Goal: Task Accomplishment & Management: Use online tool/utility

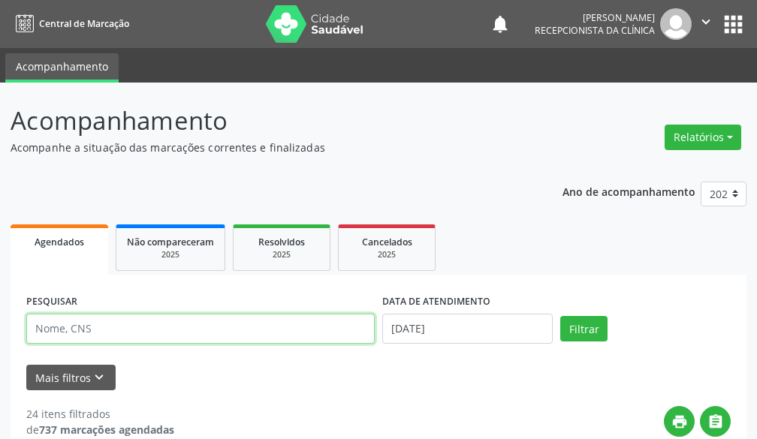
click at [153, 340] on input "text" at bounding box center [200, 329] width 349 height 30
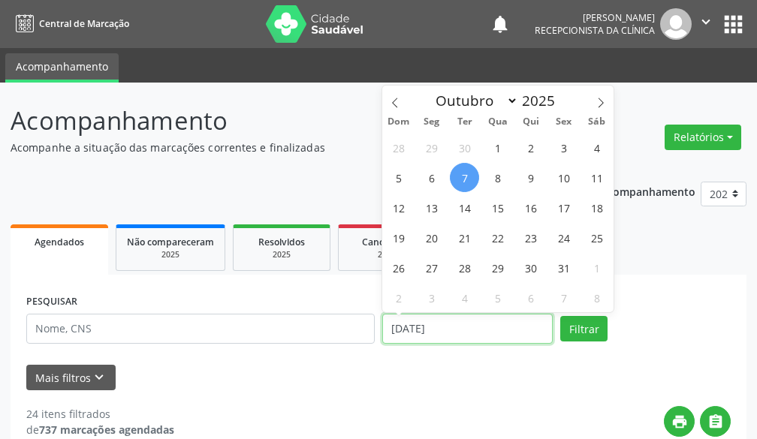
click at [495, 331] on input "[DATE]" at bounding box center [467, 329] width 171 height 30
click at [488, 145] on span "1" at bounding box center [497, 147] width 29 height 29
type input "[DATE]"
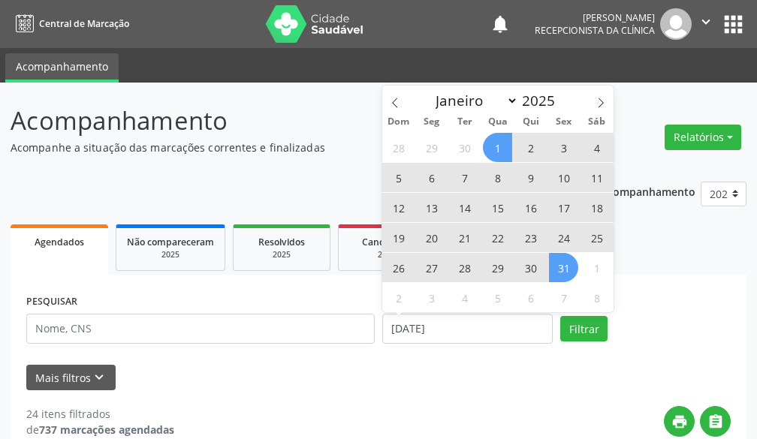
click at [564, 276] on span "31" at bounding box center [563, 267] width 29 height 29
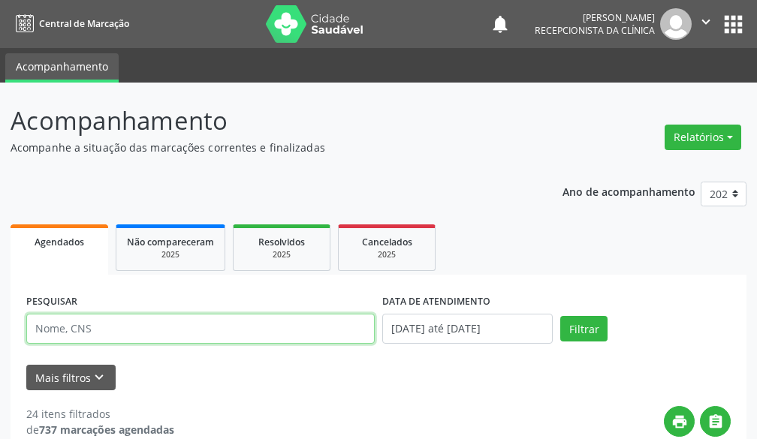
click at [287, 333] on input "text" at bounding box center [200, 329] width 349 height 30
click at [100, 331] on input "[PERSON_NAME]" at bounding box center [200, 329] width 349 height 30
type input "[PERSON_NAME]"
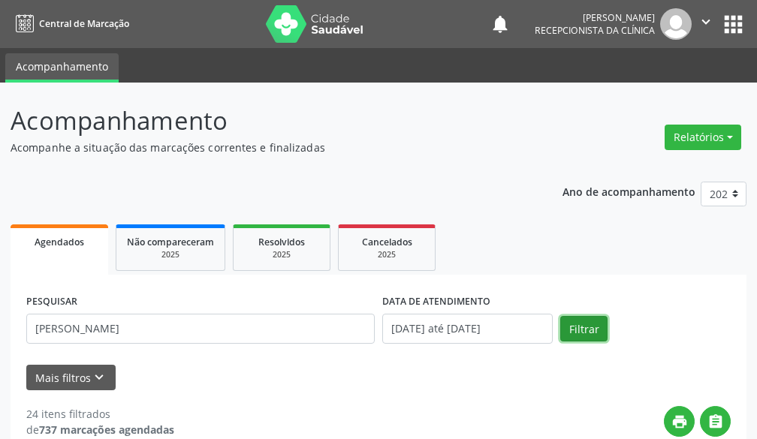
click at [576, 331] on button "Filtrar" at bounding box center [583, 329] width 47 height 26
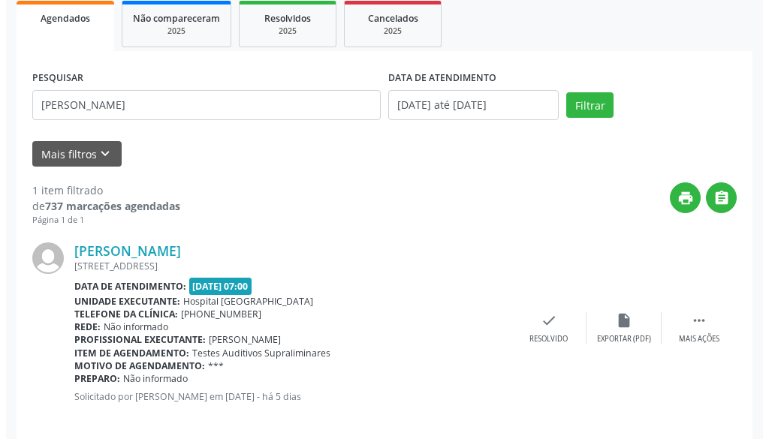
scroll to position [240, 0]
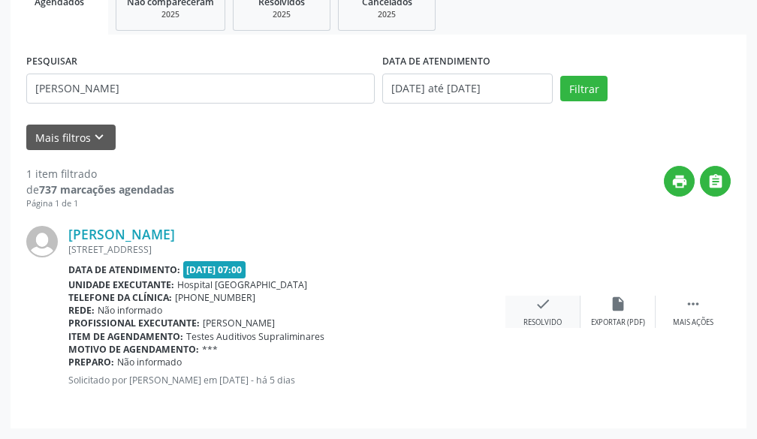
click at [557, 296] on div "check Resolvido" at bounding box center [543, 312] width 75 height 32
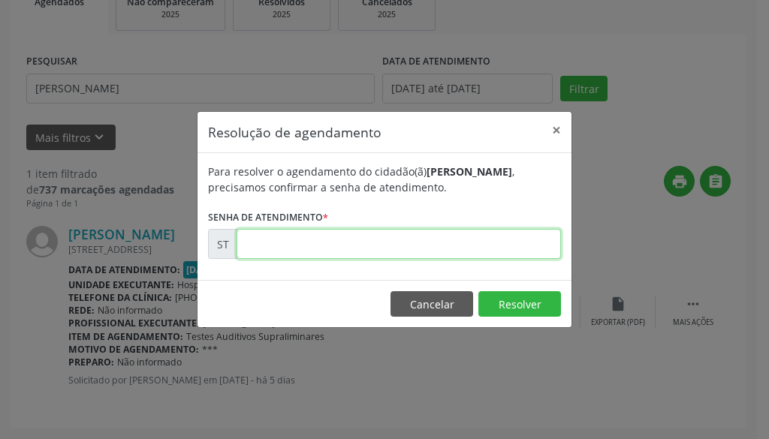
click at [476, 239] on input "text" at bounding box center [399, 244] width 325 height 30
type input "00026536"
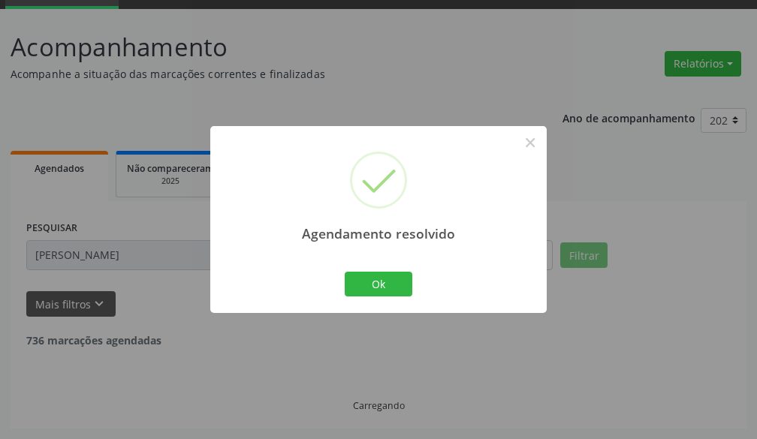
scroll to position [25, 0]
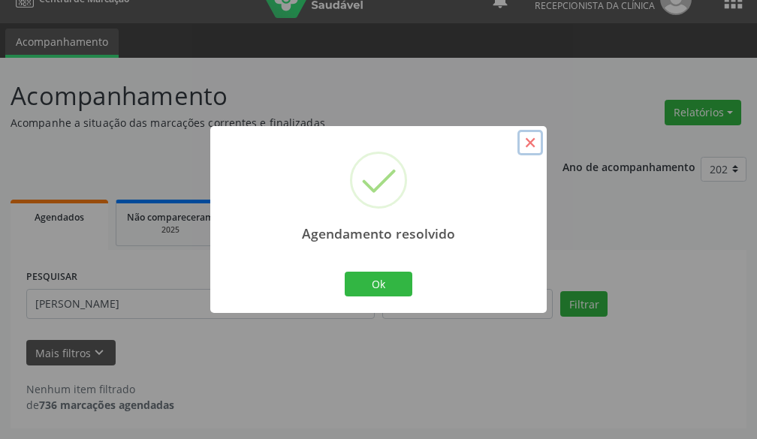
click at [534, 145] on button "×" at bounding box center [531, 143] width 26 height 26
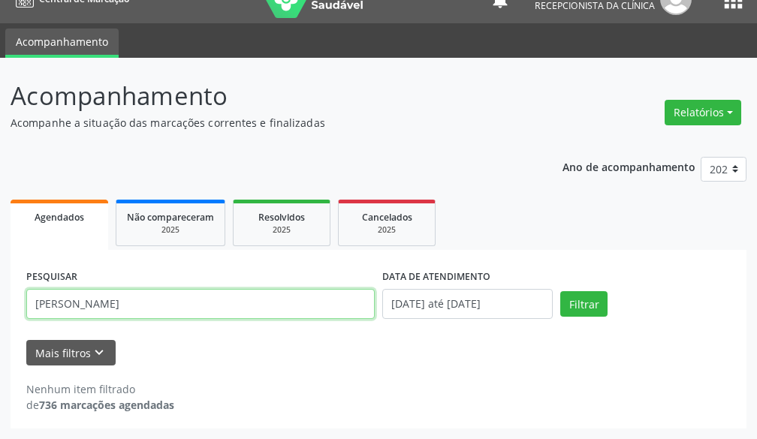
drag, startPoint x: 155, startPoint y: 304, endPoint x: 0, endPoint y: 325, distance: 156.2
click at [0, 325] on div "Acompanhamento Acompanhe a situação das marcações correntes e finalizadas Relat…" at bounding box center [378, 249] width 757 height 382
type input "[PERSON_NAME]"
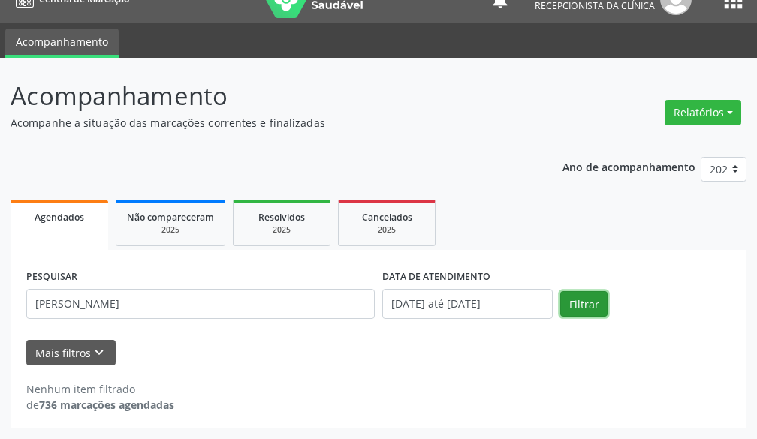
click at [578, 313] on button "Filtrar" at bounding box center [583, 304] width 47 height 26
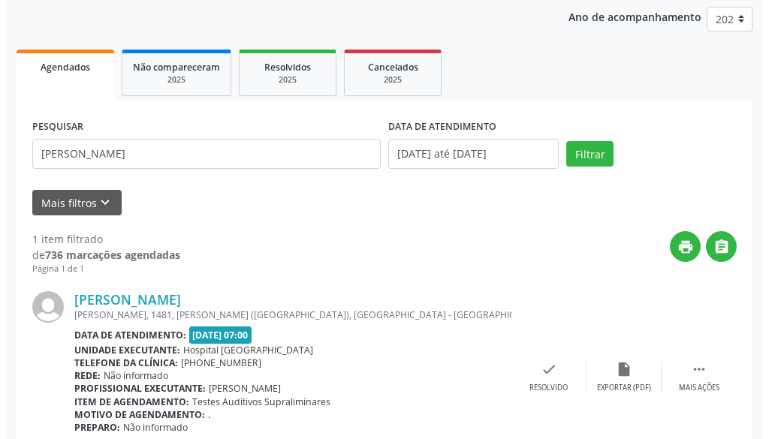
scroll to position [240, 0]
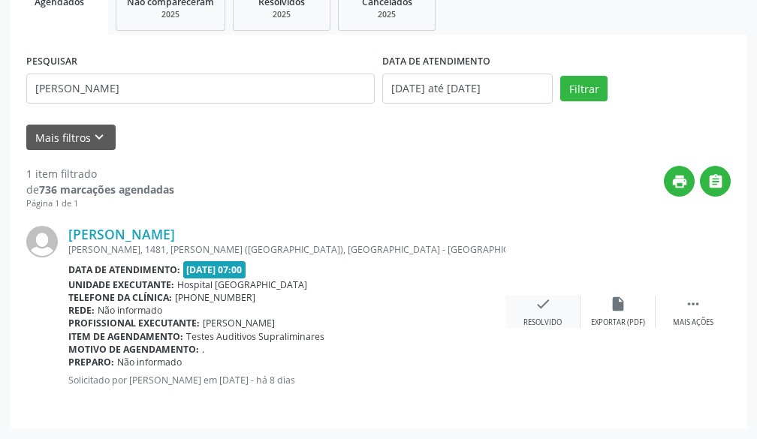
click at [541, 313] on div "check Resolvido" at bounding box center [543, 312] width 75 height 32
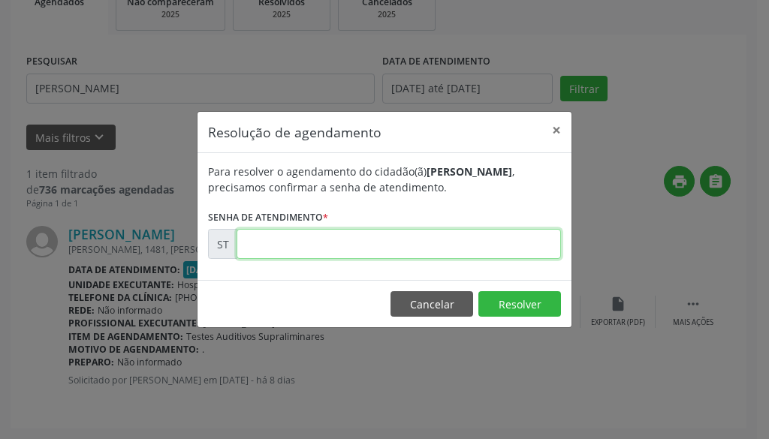
click at [512, 248] on input "text" at bounding box center [399, 244] width 325 height 30
type input "00025281"
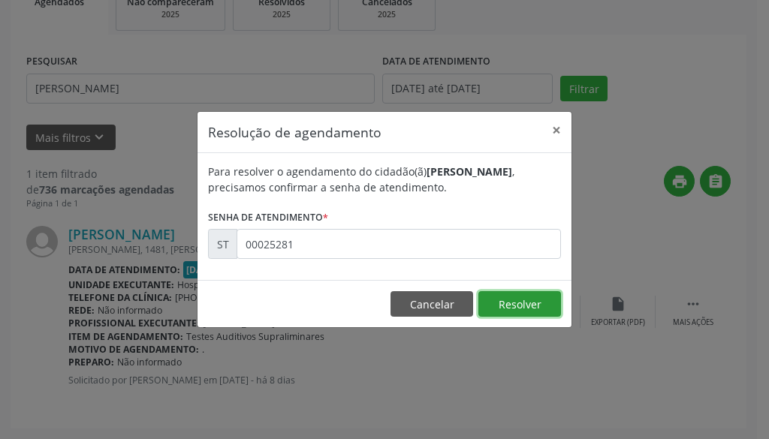
click at [508, 296] on button "Resolver" at bounding box center [520, 304] width 83 height 26
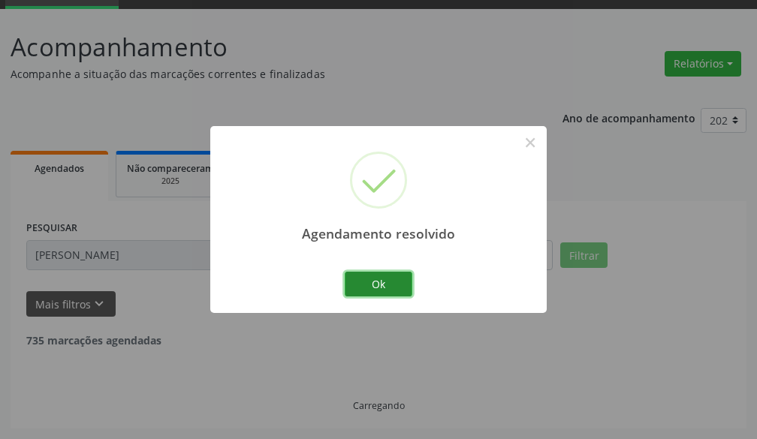
click at [377, 297] on button "Ok" at bounding box center [379, 285] width 68 height 26
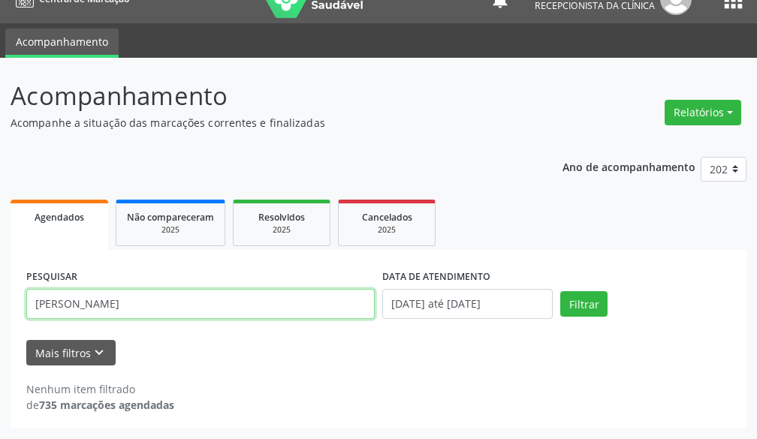
drag, startPoint x: 244, startPoint y: 299, endPoint x: 0, endPoint y: 309, distance: 244.4
click at [0, 309] on div "Acompanhamento Acompanhe a situação das marcações correntes e finalizadas Relat…" at bounding box center [378, 249] width 757 height 382
type input "[PERSON_NAME]"
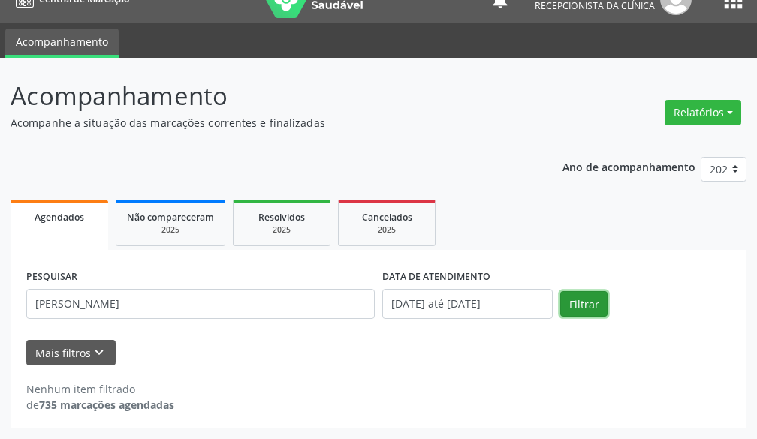
click at [604, 316] on button "Filtrar" at bounding box center [583, 304] width 47 height 26
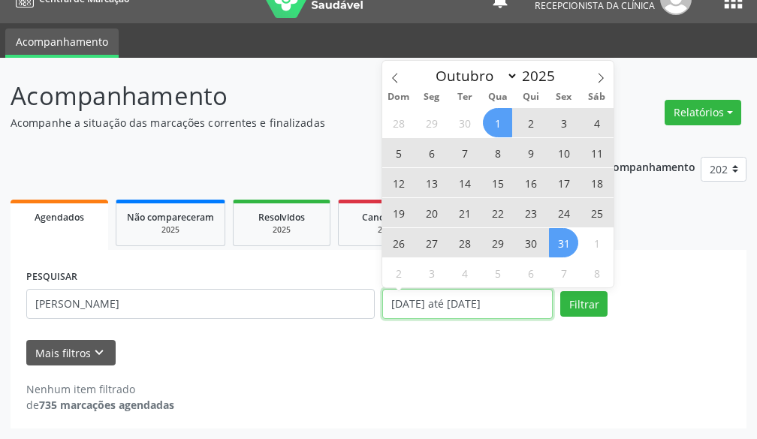
click at [461, 306] on input "[DATE] até [DATE]" at bounding box center [467, 304] width 171 height 30
click at [505, 125] on span "1" at bounding box center [497, 122] width 29 height 29
type input "[DATE]"
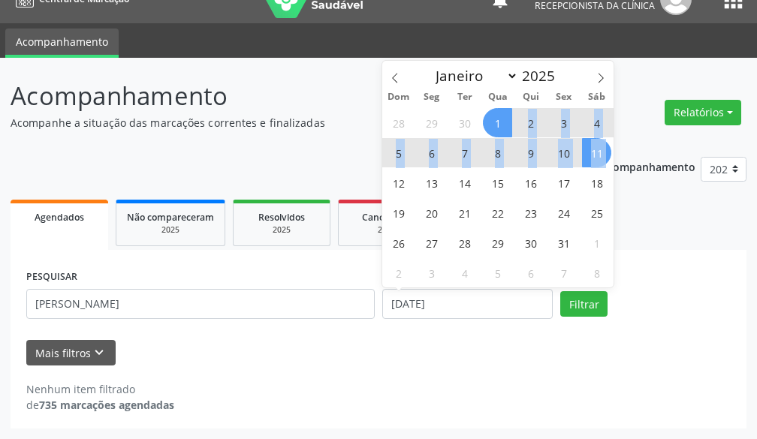
drag, startPoint x: 505, startPoint y: 125, endPoint x: 598, endPoint y: 147, distance: 95.8
click at [598, 148] on div "28 29 30 1 2 3 4 5 6 7 8 9 10 11 12 13 14 15 16 17 18 19 20 21 22 23 24 25 26 2…" at bounding box center [497, 197] width 231 height 180
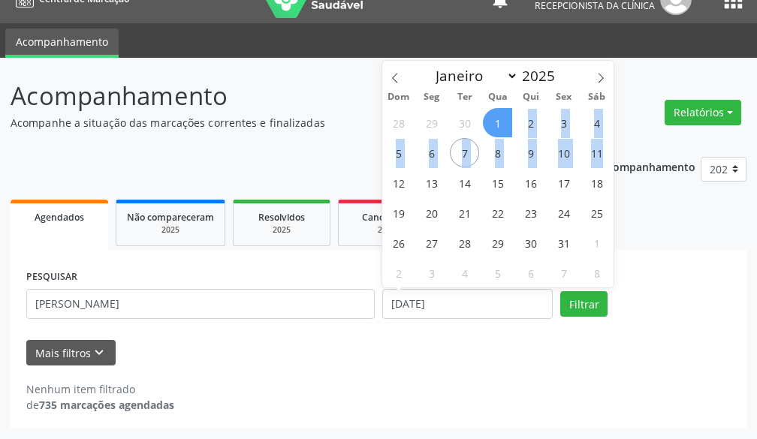
click at [503, 128] on span "1" at bounding box center [497, 122] width 29 height 29
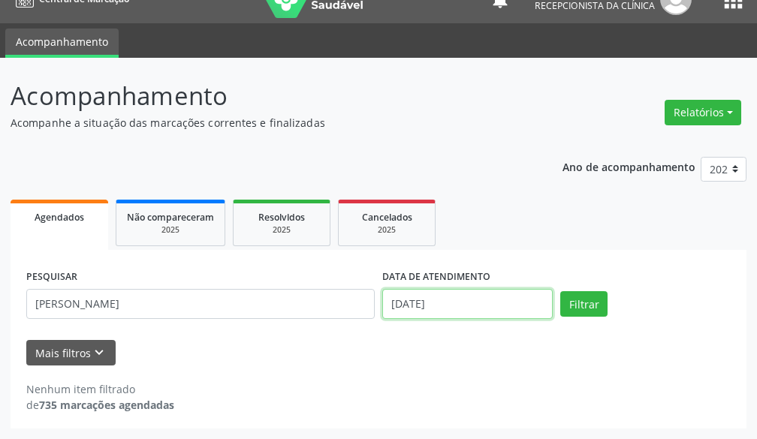
click at [473, 293] on input "[DATE]" at bounding box center [467, 304] width 171 height 30
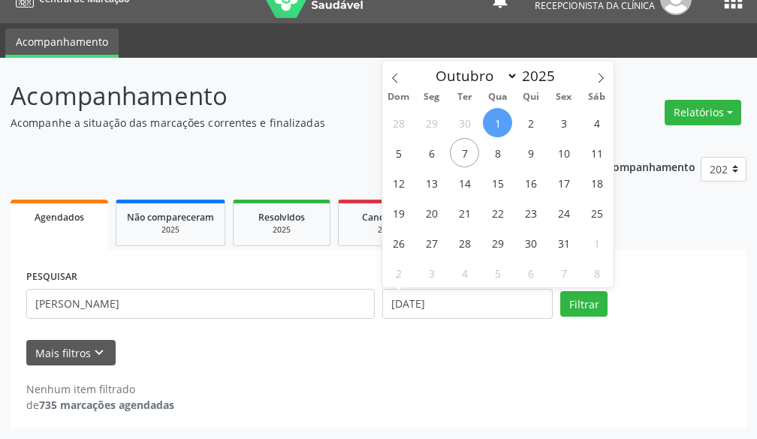
click at [494, 132] on span "1" at bounding box center [497, 122] width 29 height 29
type input "[DATE]"
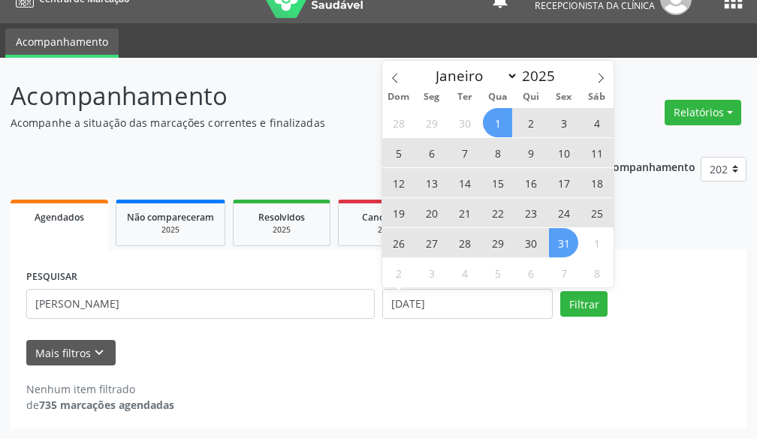
click at [568, 252] on span "31" at bounding box center [563, 242] width 29 height 29
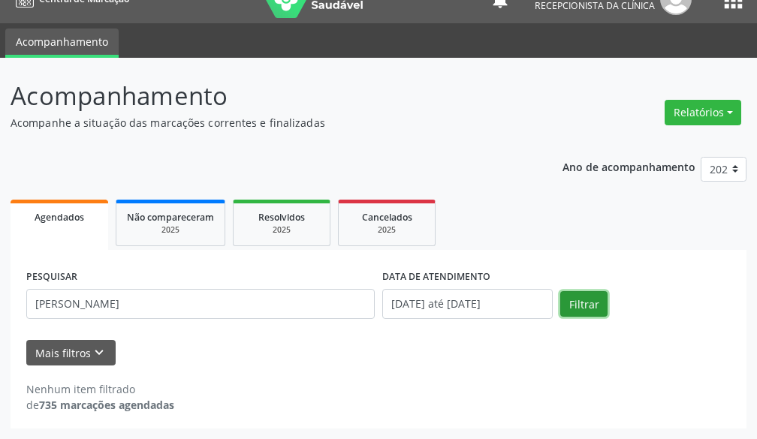
click at [572, 304] on button "Filtrar" at bounding box center [583, 304] width 47 height 26
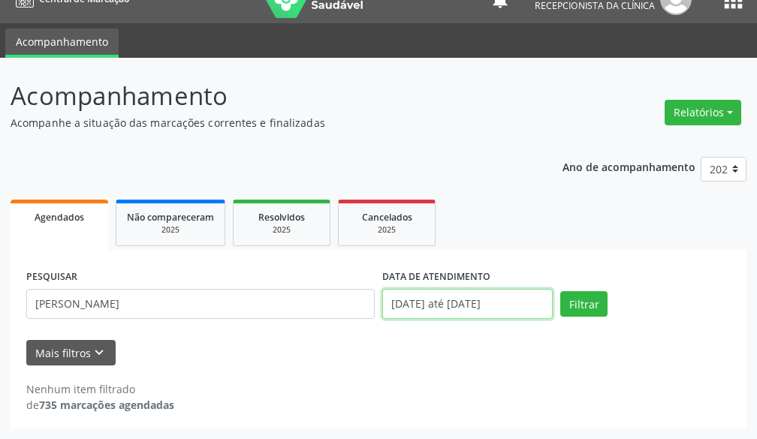
click at [518, 289] on input "[DATE] até [DATE]" at bounding box center [467, 304] width 171 height 30
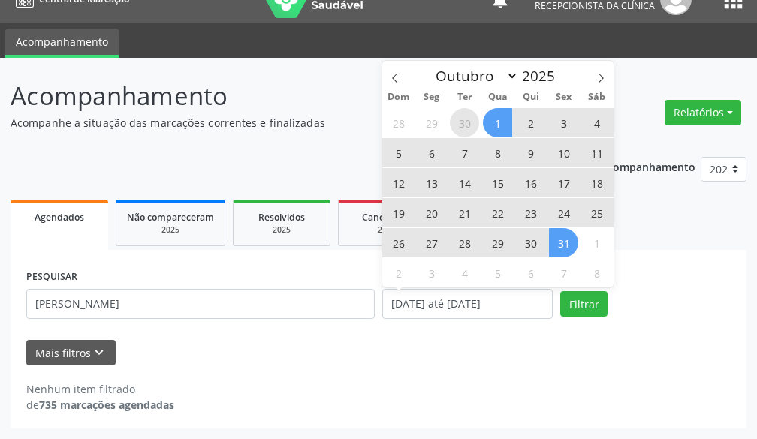
click at [461, 125] on span "30" at bounding box center [464, 122] width 29 height 29
type input "[DATE]"
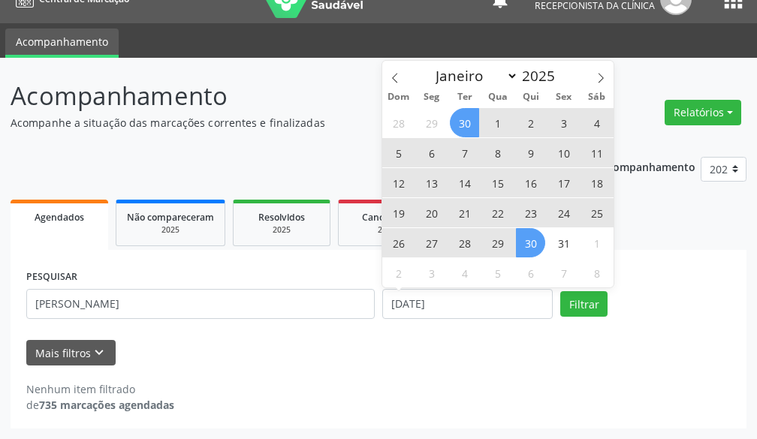
click at [529, 243] on span "30" at bounding box center [530, 242] width 29 height 29
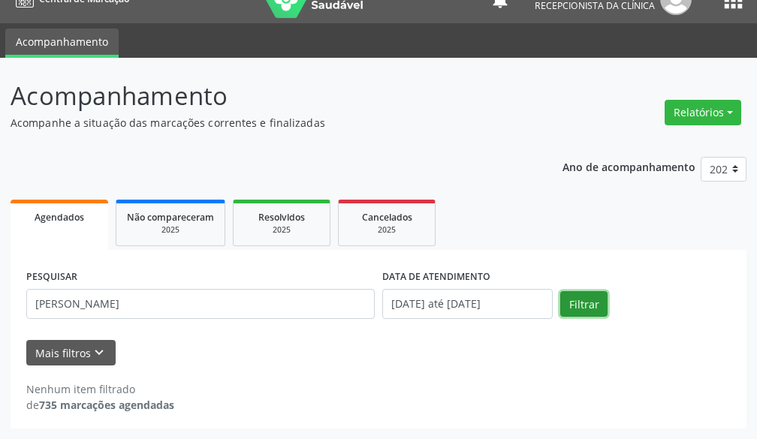
click at [588, 310] on button "Filtrar" at bounding box center [583, 304] width 47 height 26
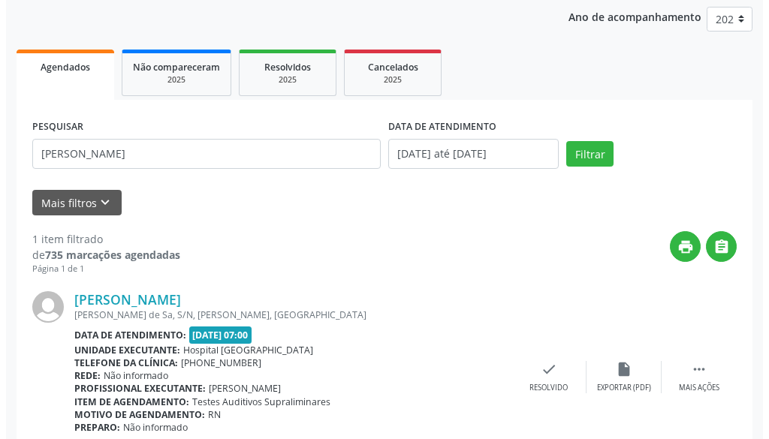
scroll to position [240, 0]
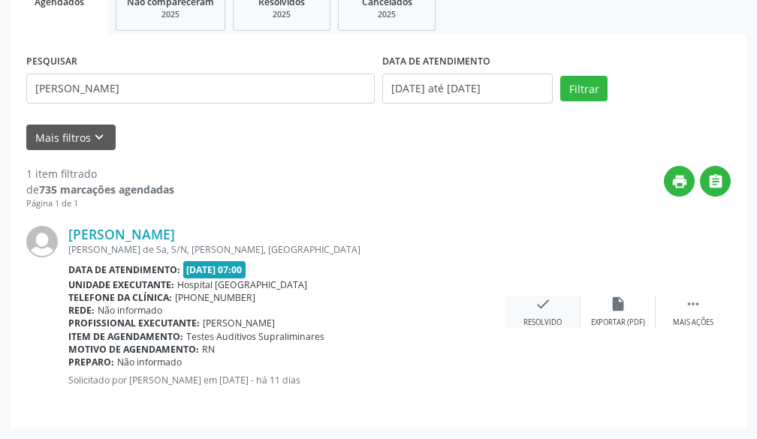
click at [544, 312] on icon "check" at bounding box center [543, 304] width 17 height 17
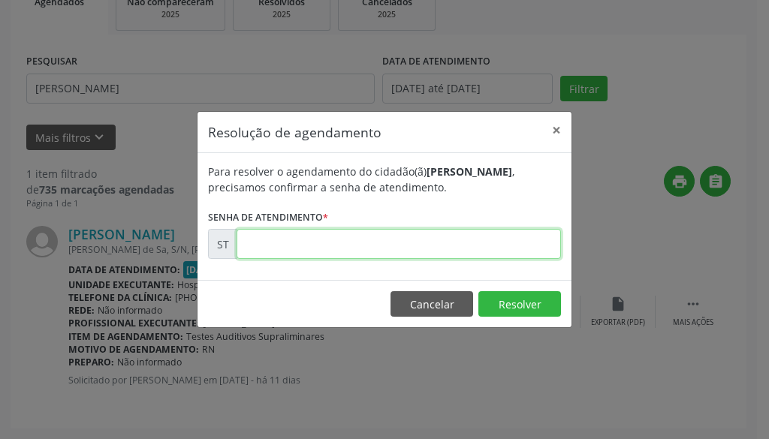
click at [500, 250] on input "text" at bounding box center [399, 244] width 325 height 30
type input "00024063"
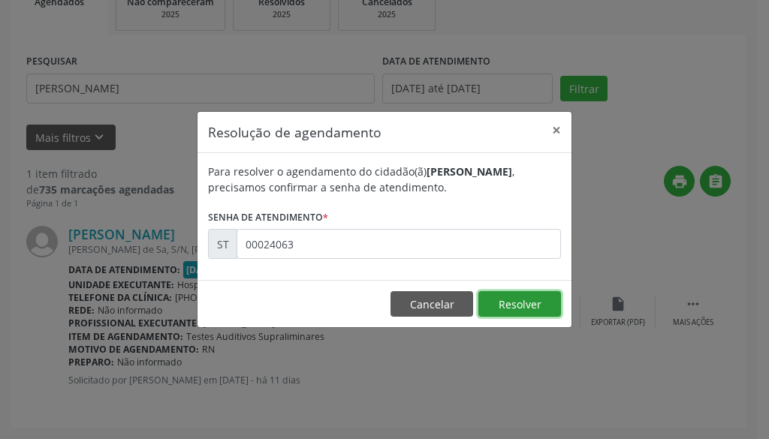
click at [503, 310] on button "Resolver" at bounding box center [520, 304] width 83 height 26
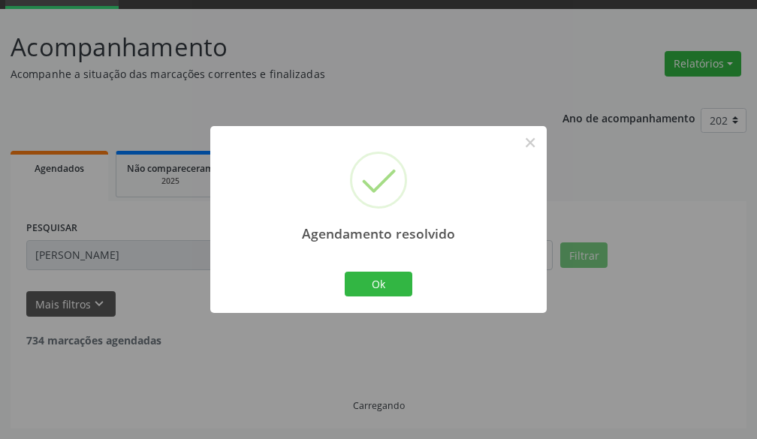
scroll to position [25, 0]
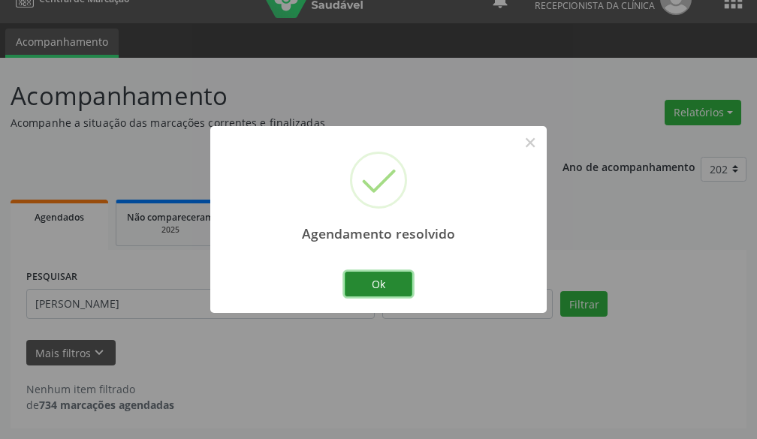
click at [397, 285] on button "Ok" at bounding box center [379, 285] width 68 height 26
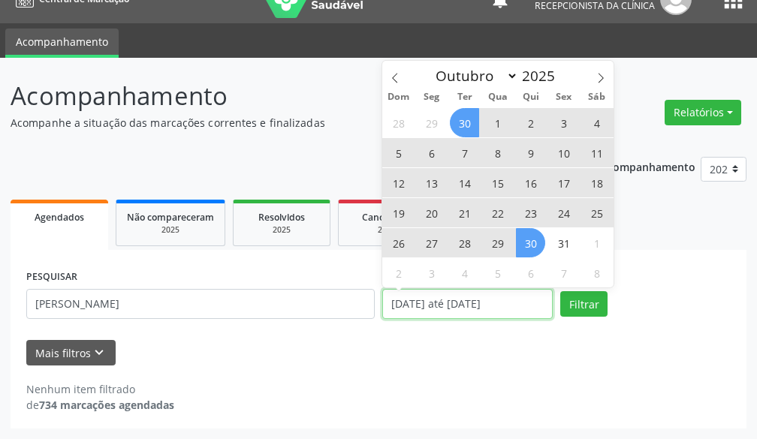
click at [434, 307] on input "[DATE] até [DATE]" at bounding box center [467, 304] width 171 height 30
click at [493, 126] on span "1" at bounding box center [497, 122] width 29 height 29
type input "[DATE]"
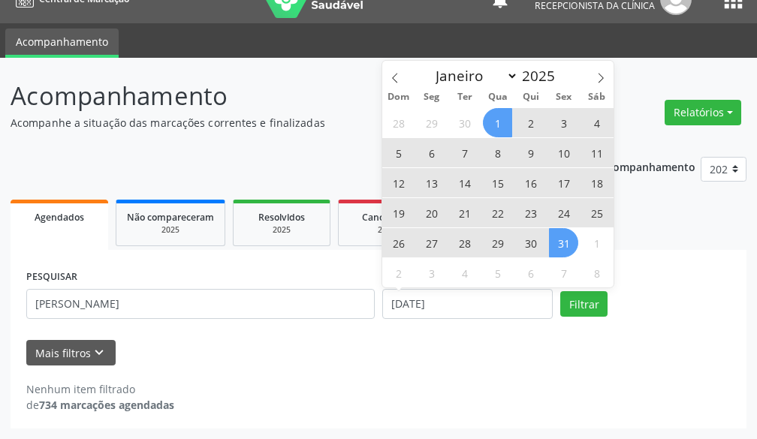
click at [553, 246] on span "31" at bounding box center [563, 242] width 29 height 29
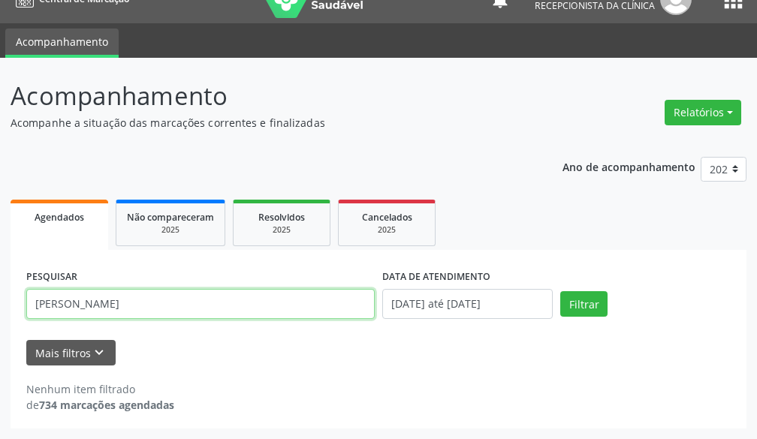
drag, startPoint x: 157, startPoint y: 302, endPoint x: 7, endPoint y: 305, distance: 150.3
click at [7, 305] on div "Acompanhamento Acompanhe a situação das marcações correntes e finalizadas Relat…" at bounding box center [378, 249] width 757 height 382
type input "[PERSON_NAME]"
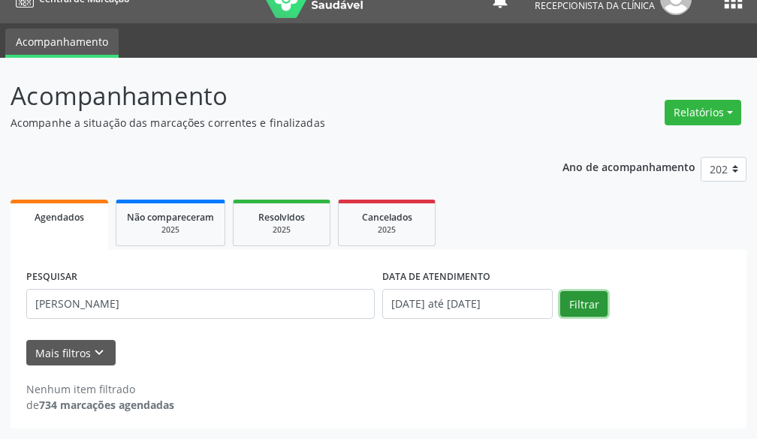
click at [575, 304] on button "Filtrar" at bounding box center [583, 304] width 47 height 26
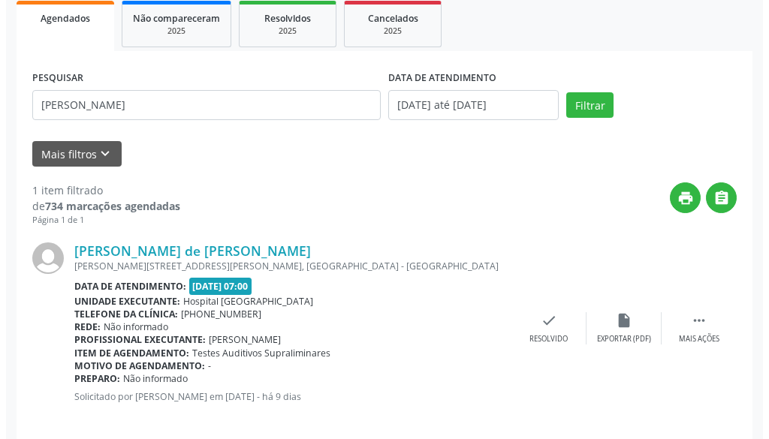
scroll to position [240, 0]
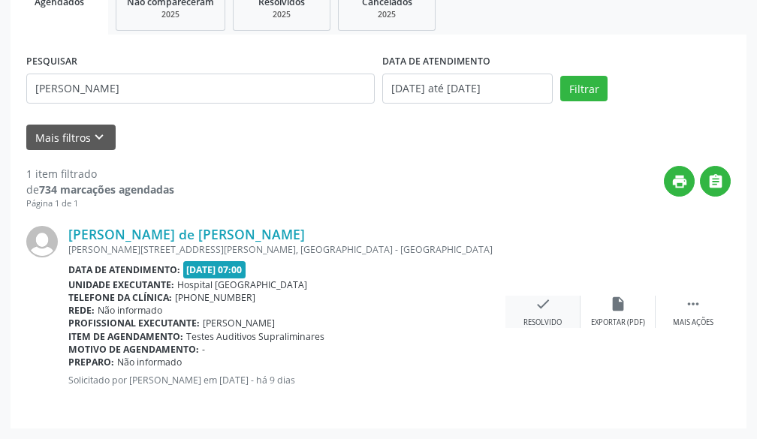
click at [552, 314] on div "check Resolvido" at bounding box center [543, 312] width 75 height 32
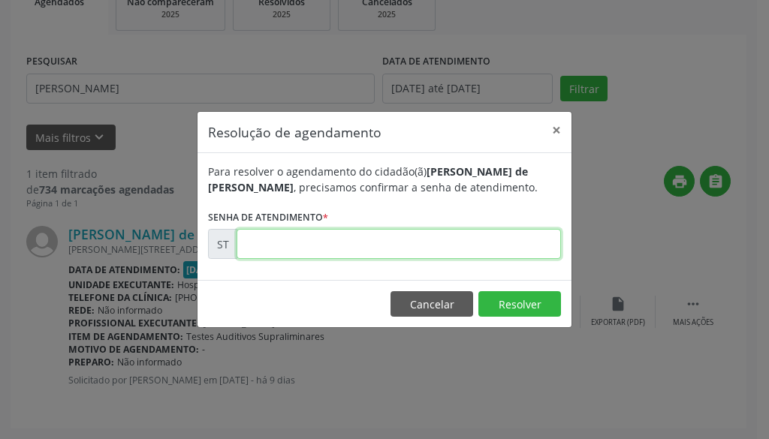
click at [533, 229] on input "text" at bounding box center [399, 244] width 325 height 30
type input "00024657"
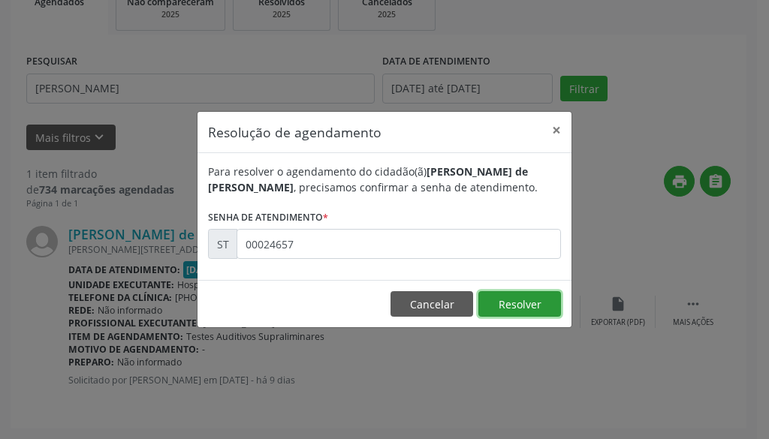
click at [533, 312] on button "Resolver" at bounding box center [520, 304] width 83 height 26
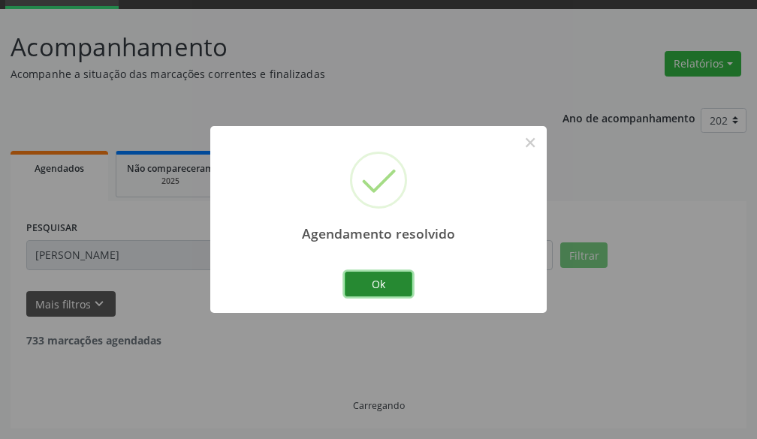
click at [406, 284] on button "Ok" at bounding box center [379, 285] width 68 height 26
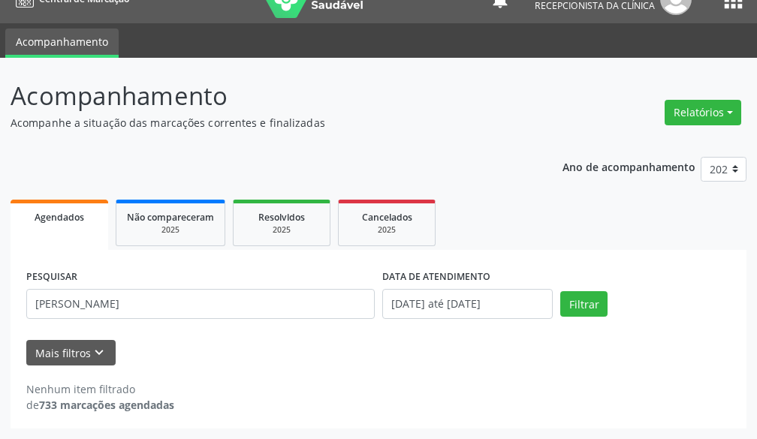
scroll to position [25, 0]
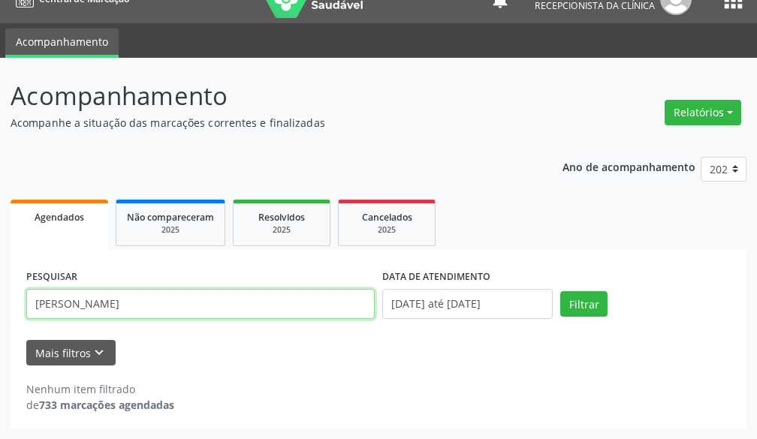
click at [255, 310] on input "[PERSON_NAME]" at bounding box center [200, 304] width 349 height 30
drag, startPoint x: 205, startPoint y: 310, endPoint x: 0, endPoint y: 313, distance: 205.1
click at [0, 313] on div "Acompanhamento Acompanhe a situação das marcações correntes e finalizadas Relat…" at bounding box center [378, 249] width 757 height 382
type input "[PERSON_NAME]"
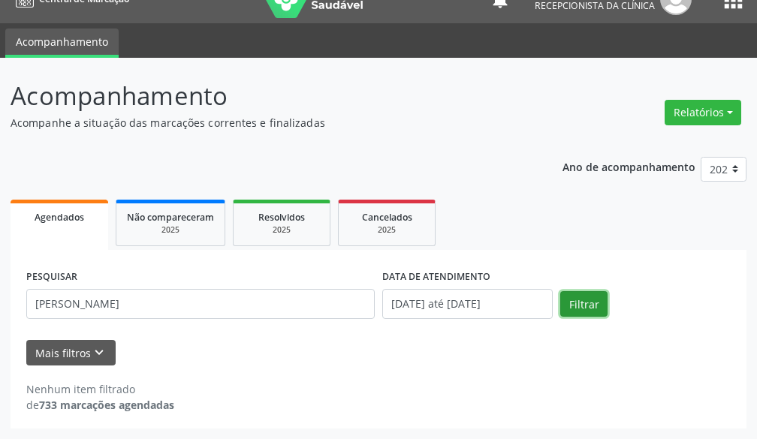
click at [581, 294] on button "Filtrar" at bounding box center [583, 304] width 47 height 26
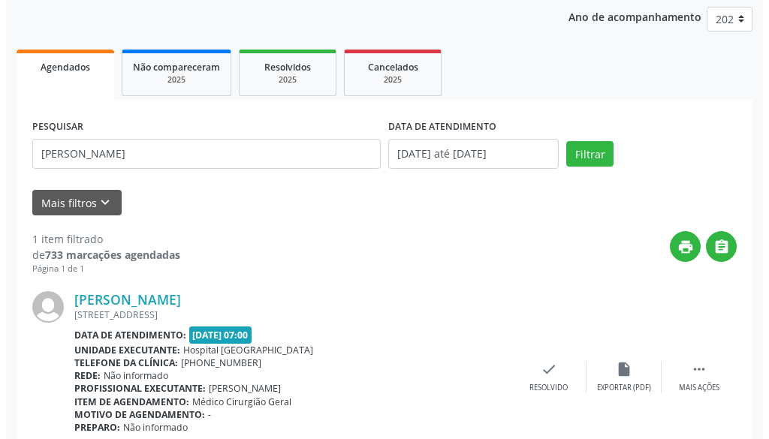
scroll to position [240, 0]
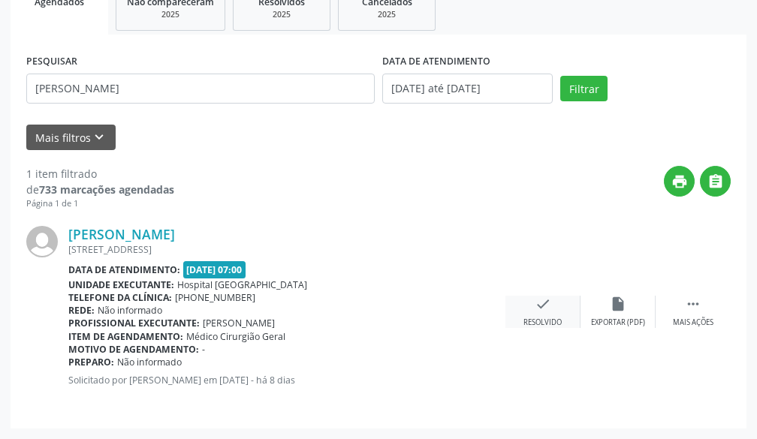
click at [530, 324] on div "Resolvido" at bounding box center [543, 323] width 38 height 11
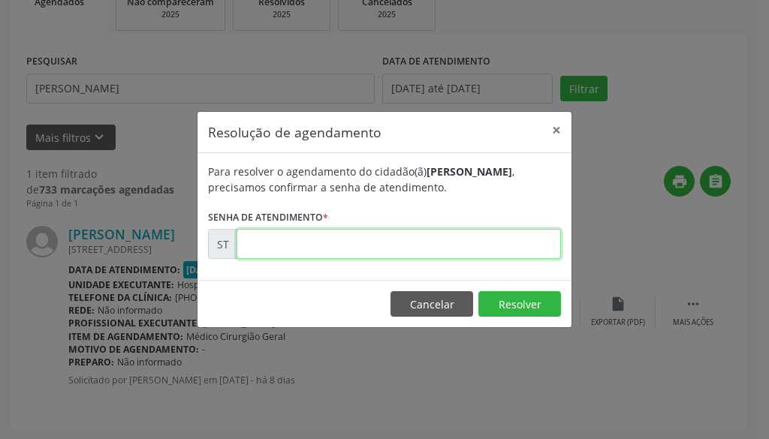
click at [493, 252] on input "text" at bounding box center [399, 244] width 325 height 30
type input "00024922"
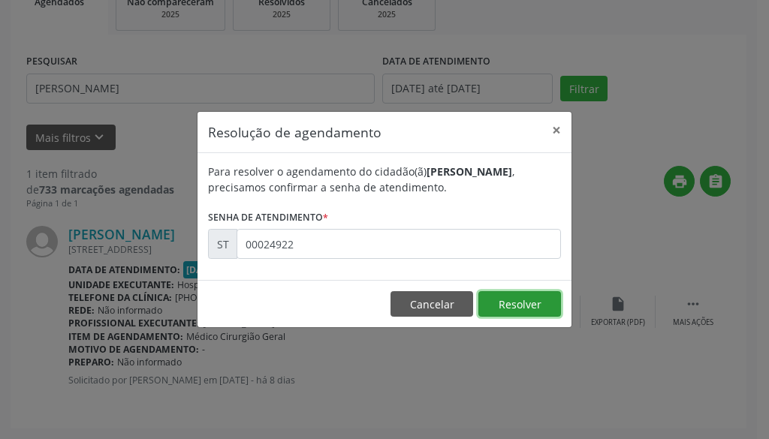
click at [519, 313] on button "Resolver" at bounding box center [520, 304] width 83 height 26
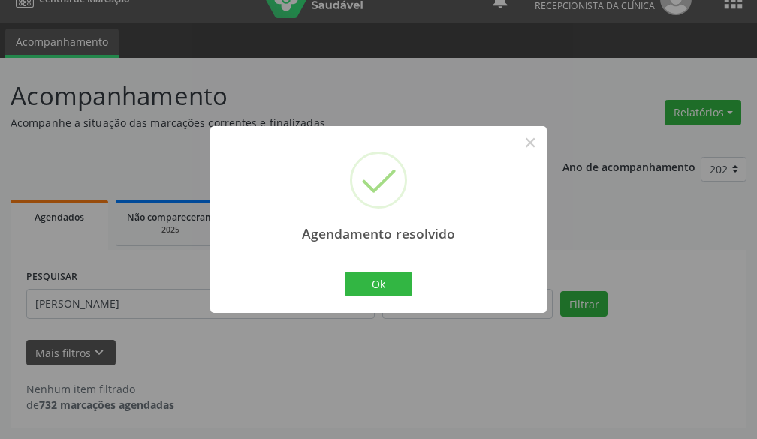
scroll to position [25, 0]
click at [538, 146] on button "×" at bounding box center [531, 143] width 26 height 26
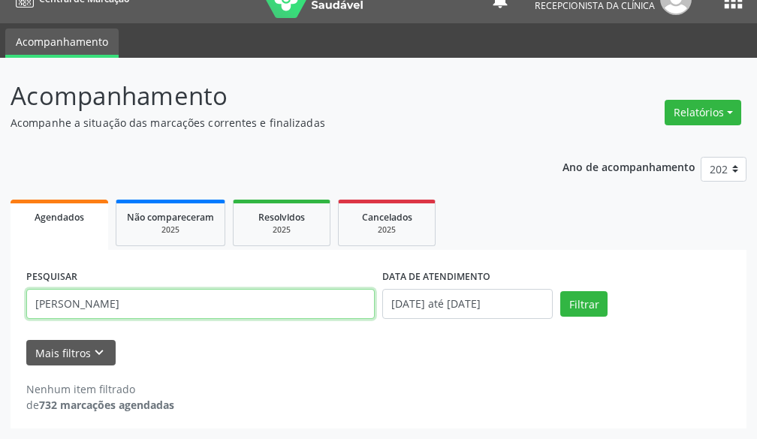
drag, startPoint x: 142, startPoint y: 312, endPoint x: 0, endPoint y: 301, distance: 142.4
click at [0, 301] on div "Acompanhamento Acompanhe a situação das marcações correntes e finalizadas Relat…" at bounding box center [378, 249] width 757 height 382
type input "[PERSON_NAME]"
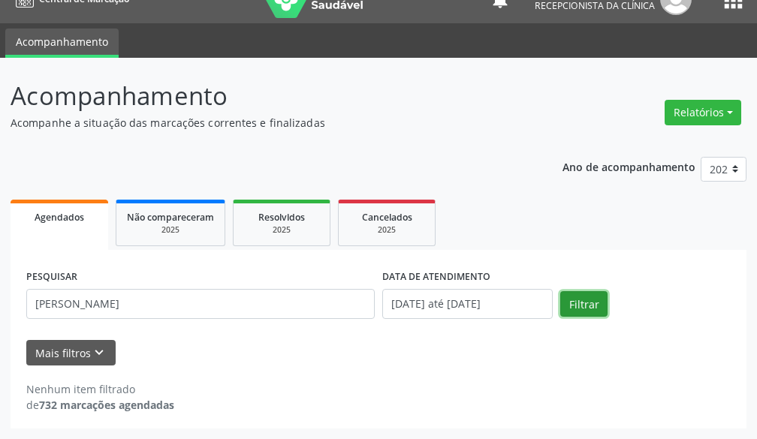
click at [582, 298] on button "Filtrar" at bounding box center [583, 304] width 47 height 26
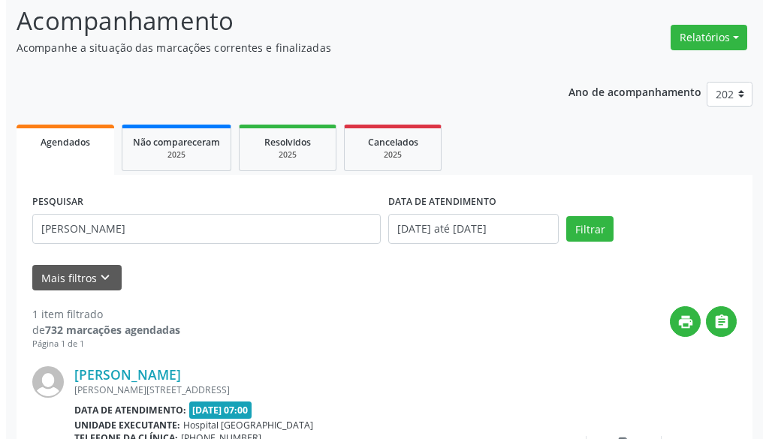
scroll to position [175, 0]
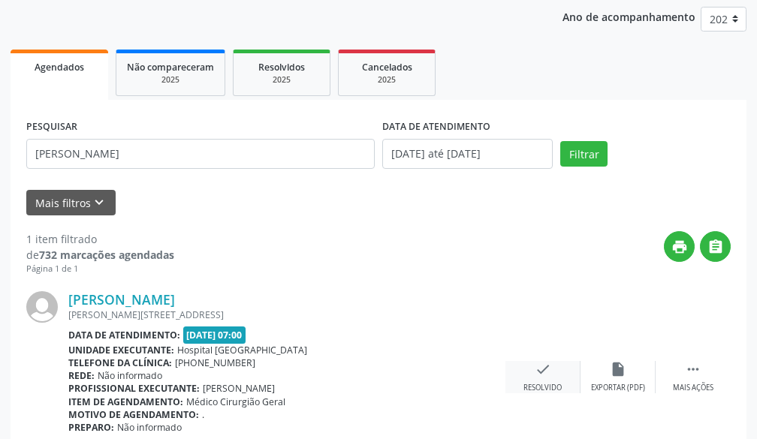
click at [535, 375] on icon "check" at bounding box center [543, 369] width 17 height 17
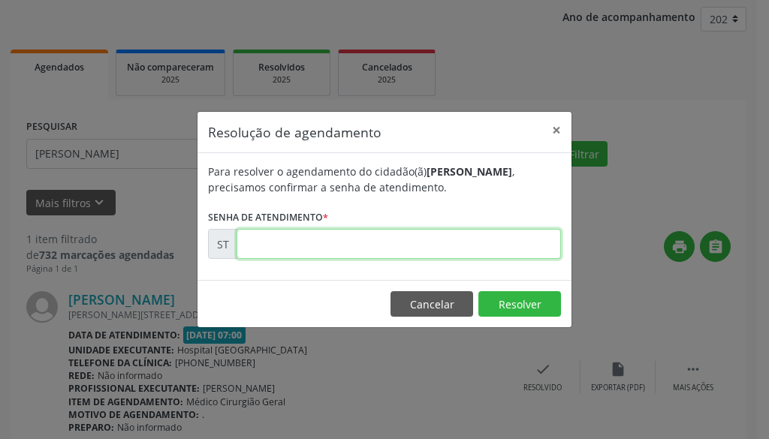
click at [492, 249] on input "text" at bounding box center [399, 244] width 325 height 30
type input "00024210"
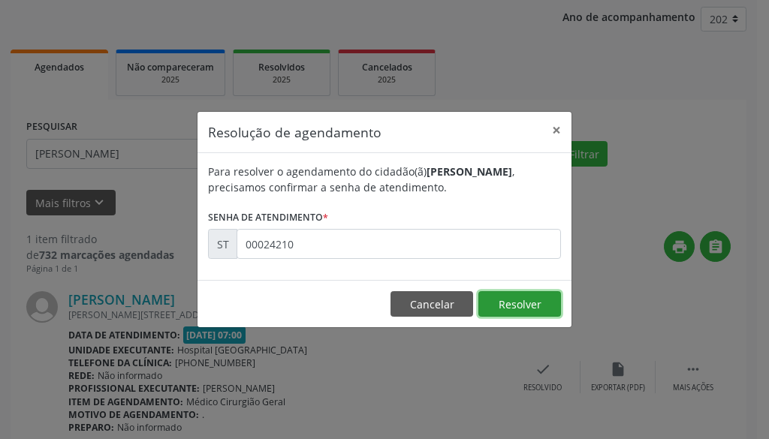
click at [511, 305] on button "Resolver" at bounding box center [520, 304] width 83 height 26
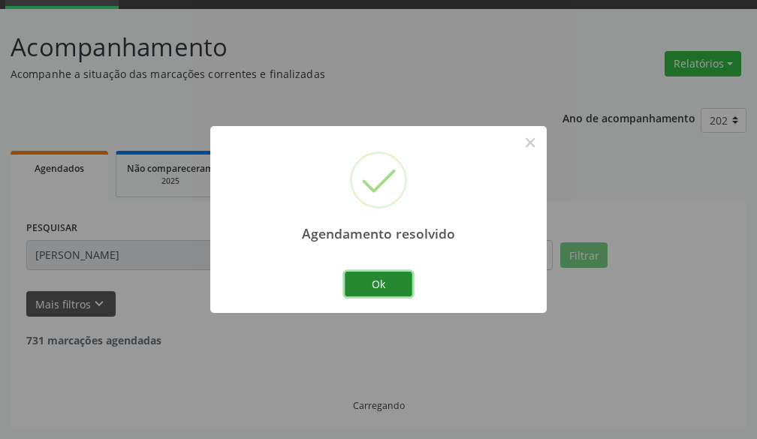
click at [391, 279] on button "Ok" at bounding box center [379, 285] width 68 height 26
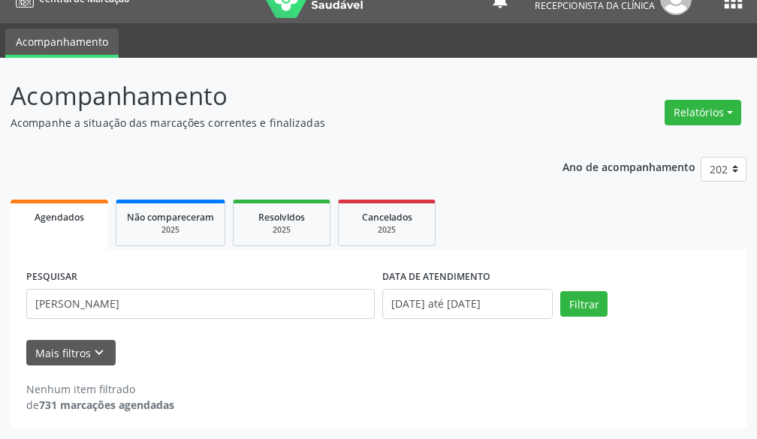
scroll to position [25, 0]
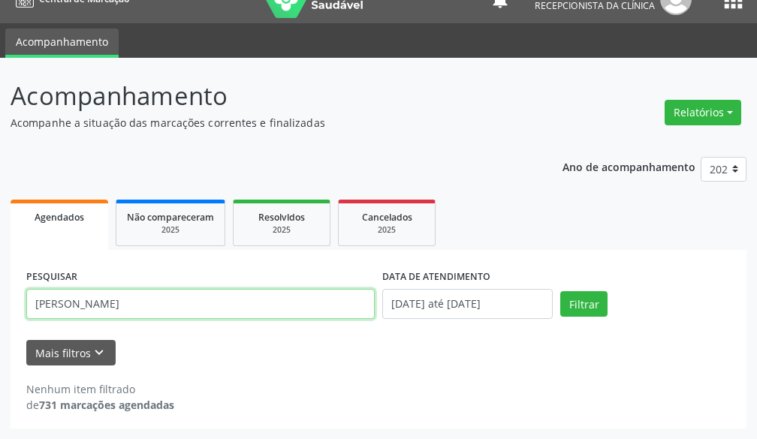
drag, startPoint x: 153, startPoint y: 305, endPoint x: 1, endPoint y: 322, distance: 153.4
click at [1, 322] on div "Acompanhamento Acompanhe a situação das marcações correntes e finalizadas Relat…" at bounding box center [378, 249] width 757 height 382
type input "[PERSON_NAME]"
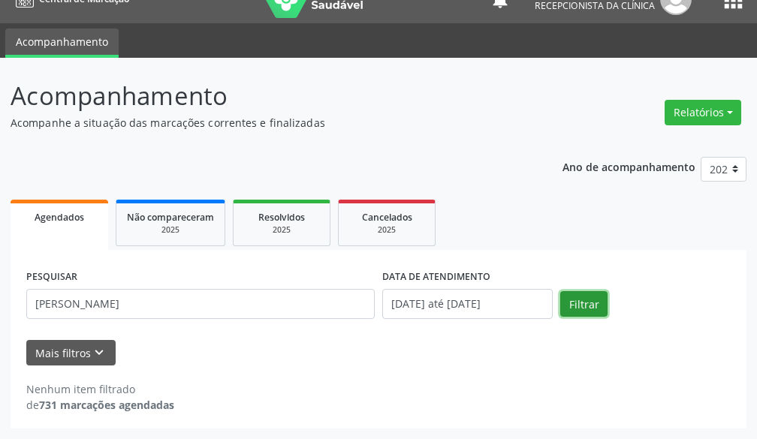
click at [587, 314] on button "Filtrar" at bounding box center [583, 304] width 47 height 26
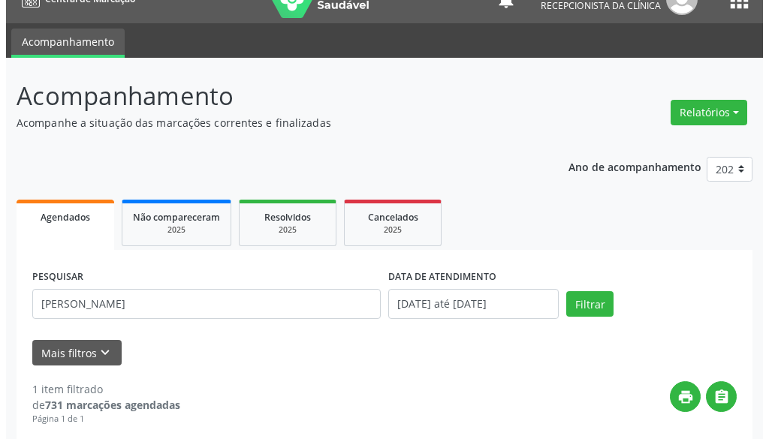
scroll to position [240, 0]
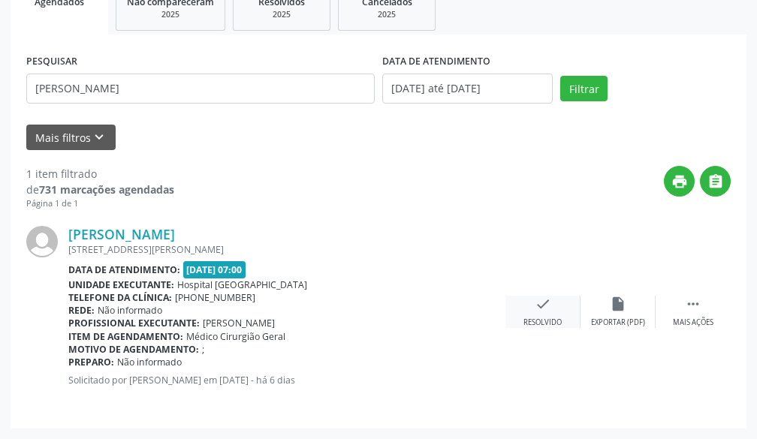
click at [548, 316] on div "check Resolvido" at bounding box center [543, 312] width 75 height 32
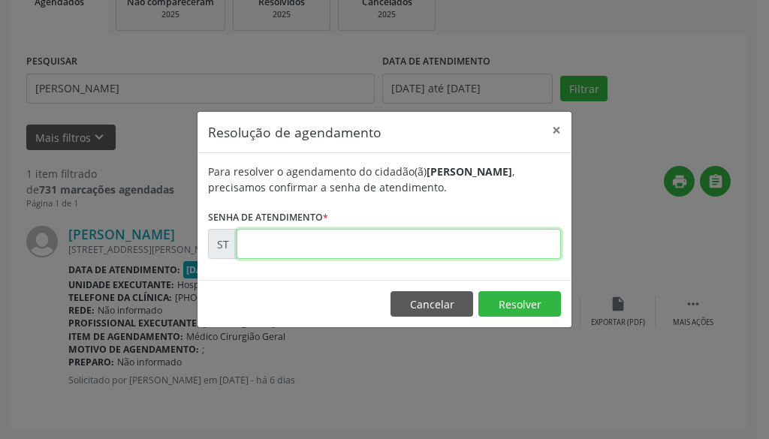
click at [510, 237] on input "text" at bounding box center [399, 244] width 325 height 30
type input "00026020"
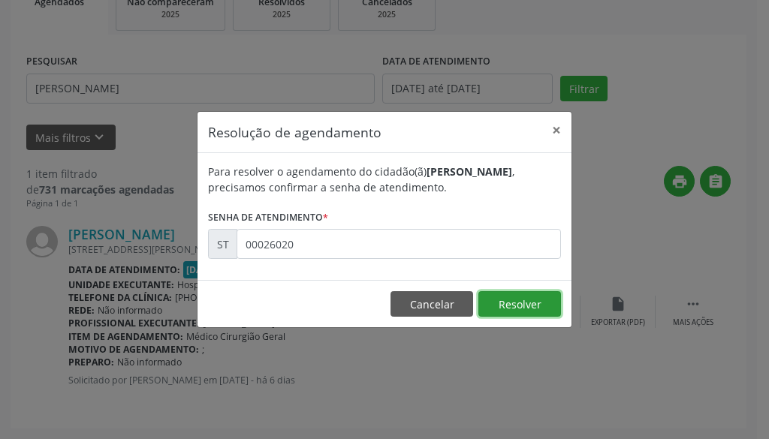
click at [503, 304] on button "Resolver" at bounding box center [520, 304] width 83 height 26
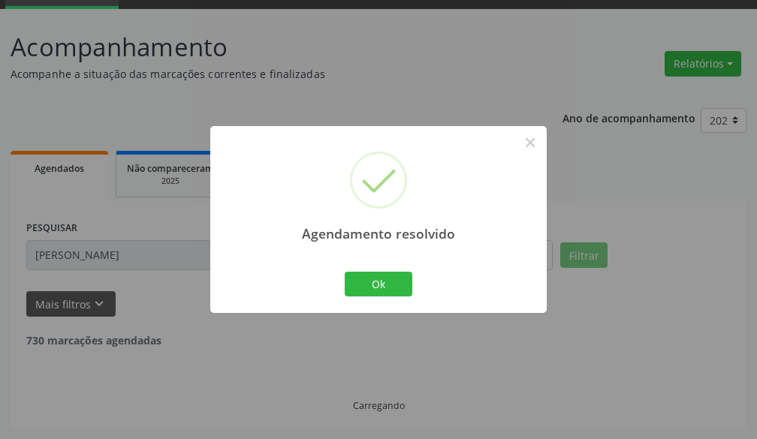
scroll to position [25, 0]
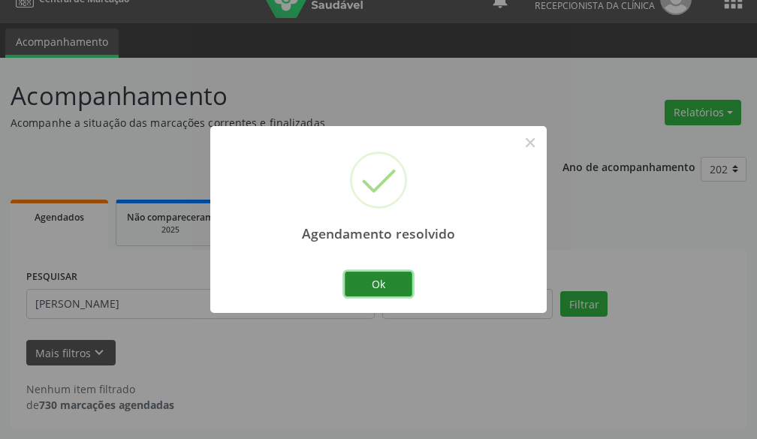
click at [359, 276] on button "Ok" at bounding box center [379, 285] width 68 height 26
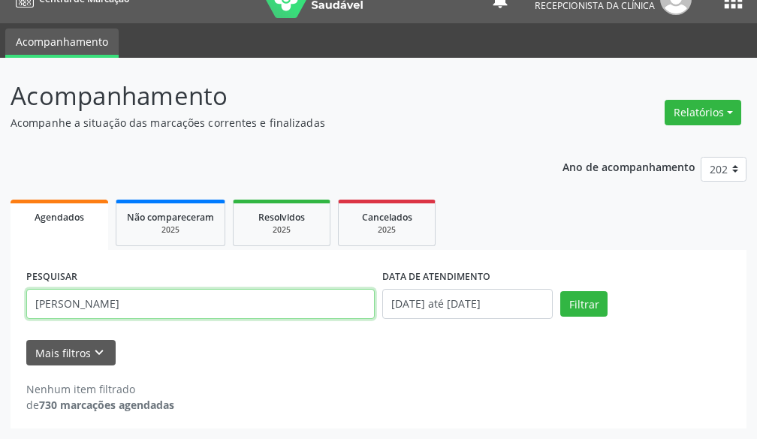
drag, startPoint x: 148, startPoint y: 300, endPoint x: 0, endPoint y: 342, distance: 153.9
click at [0, 342] on div "Acompanhamento Acompanhe a situação das marcações correntes e finalizadas Relat…" at bounding box center [378, 249] width 757 height 382
type input "JAILSON NUNES"
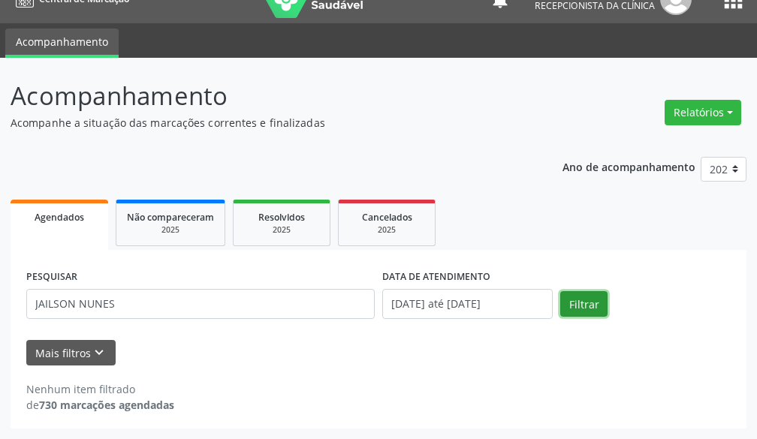
click at [603, 296] on button "Filtrar" at bounding box center [583, 304] width 47 height 26
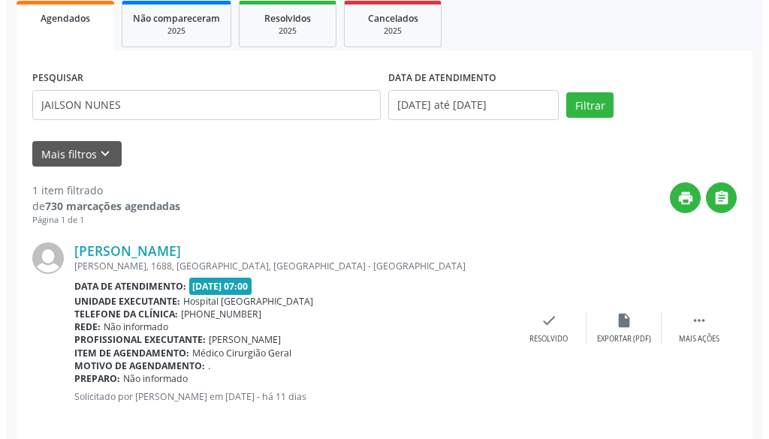
scroll to position [240, 0]
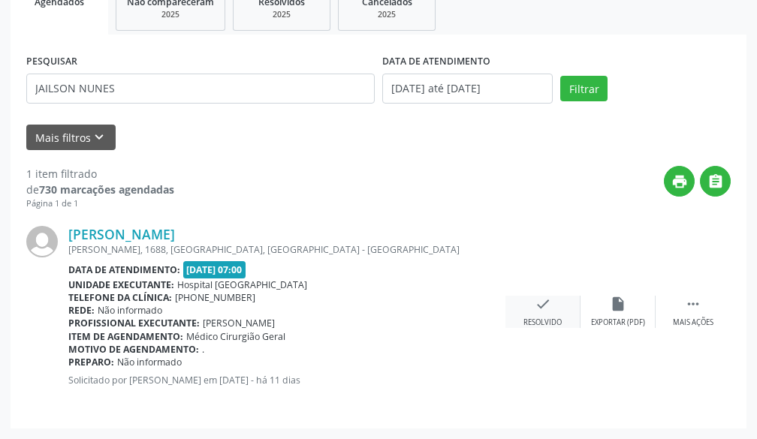
click at [551, 307] on icon "check" at bounding box center [543, 304] width 17 height 17
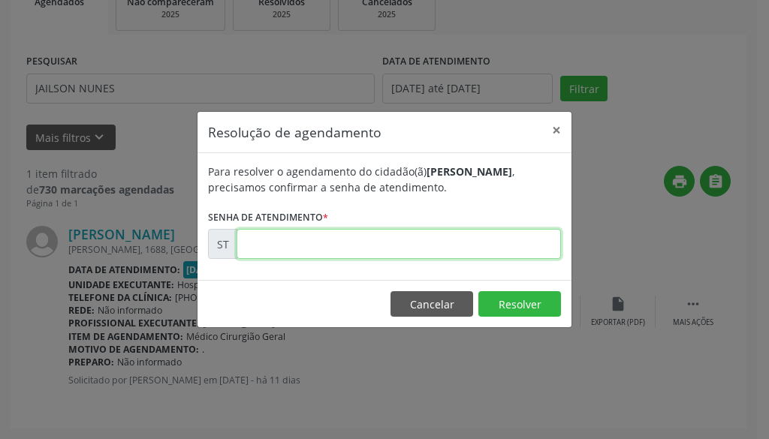
click at [512, 246] on input "text" at bounding box center [399, 244] width 325 height 30
type input "00024212"
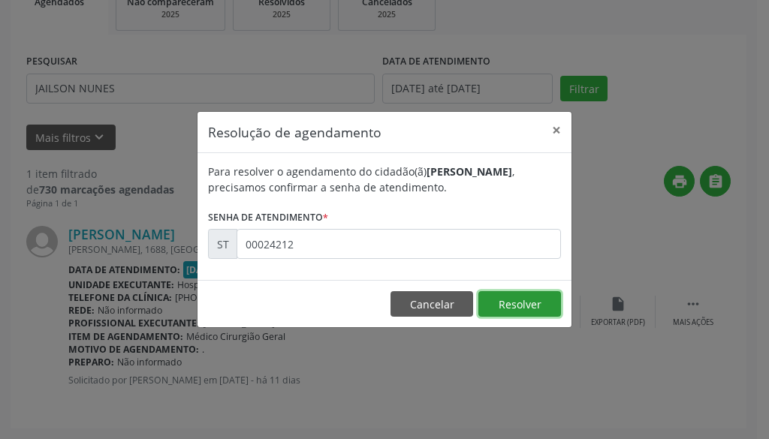
click at [531, 306] on button "Resolver" at bounding box center [520, 304] width 83 height 26
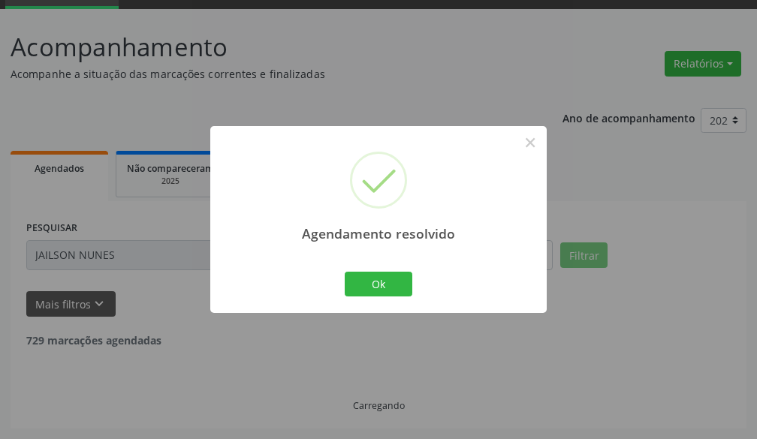
scroll to position [25, 0]
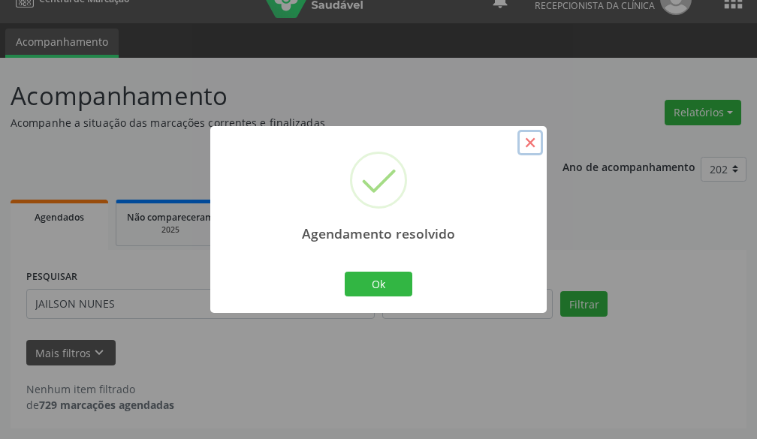
click at [522, 147] on button "×" at bounding box center [531, 143] width 26 height 26
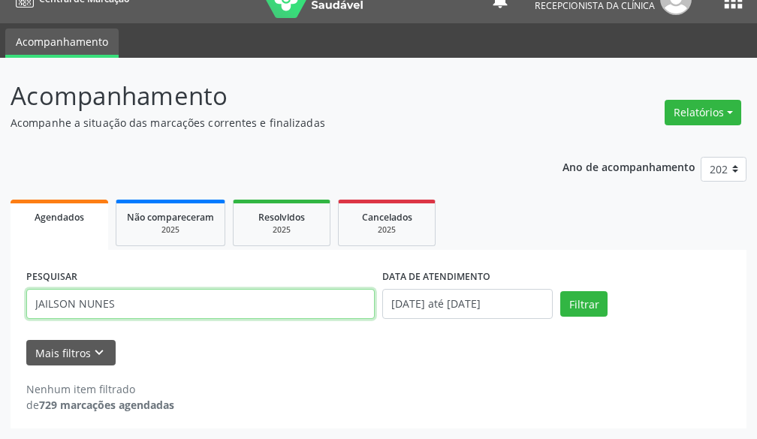
drag, startPoint x: 110, startPoint y: 311, endPoint x: 0, endPoint y: 331, distance: 112.1
click at [0, 328] on div "Acompanhamento Acompanhe a situação das marcações correntes e finalizadas Relat…" at bounding box center [378, 249] width 757 height 382
type input "[PERSON_NAME]"
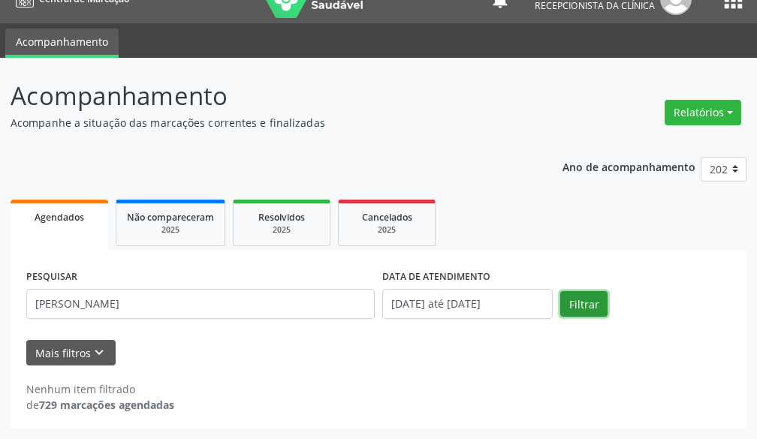
click at [588, 308] on button "Filtrar" at bounding box center [583, 304] width 47 height 26
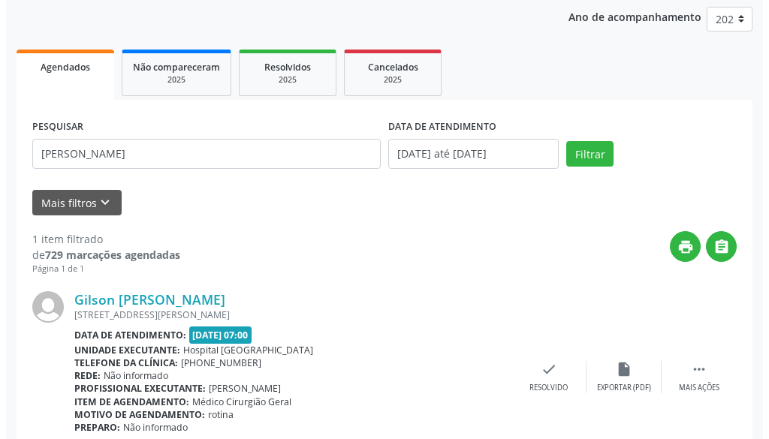
scroll to position [240, 0]
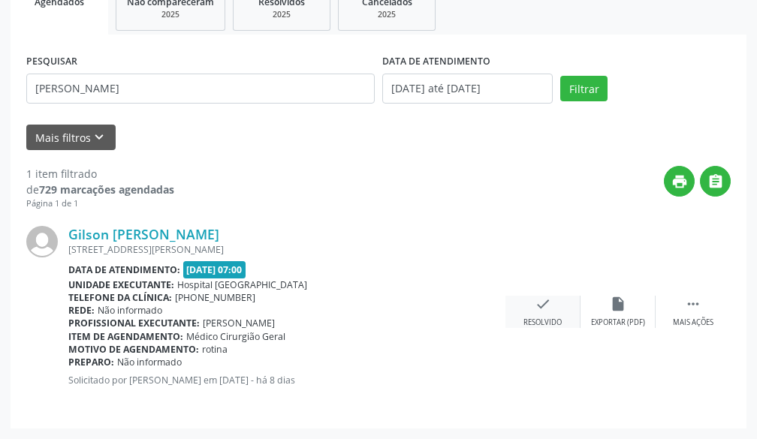
click at [542, 305] on icon "check" at bounding box center [543, 304] width 17 height 17
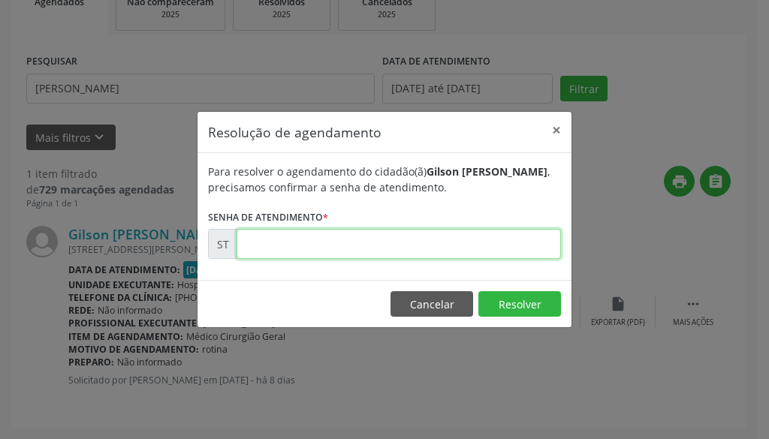
click at [531, 243] on input "text" at bounding box center [399, 244] width 325 height 30
type input "00024977"
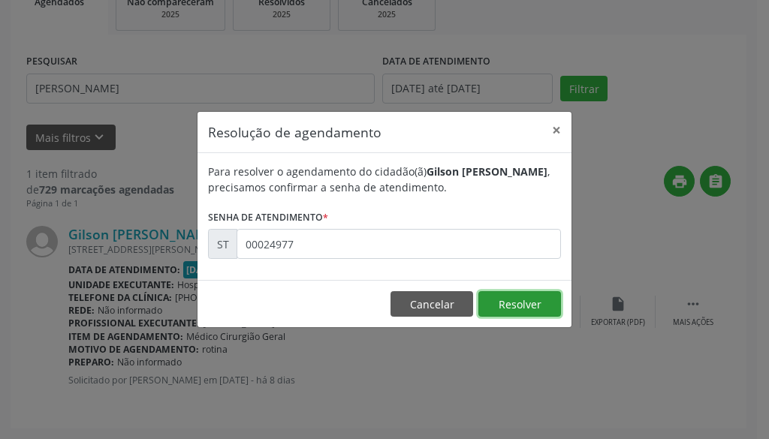
click at [519, 304] on button "Resolver" at bounding box center [520, 304] width 83 height 26
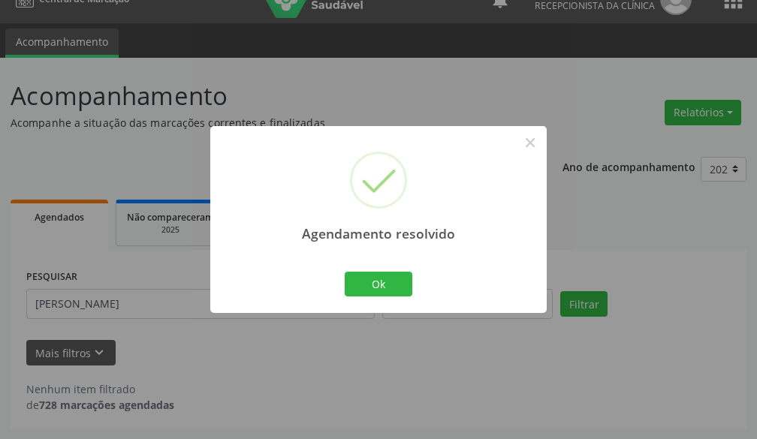
scroll to position [25, 0]
click at [531, 141] on button "×" at bounding box center [531, 143] width 26 height 26
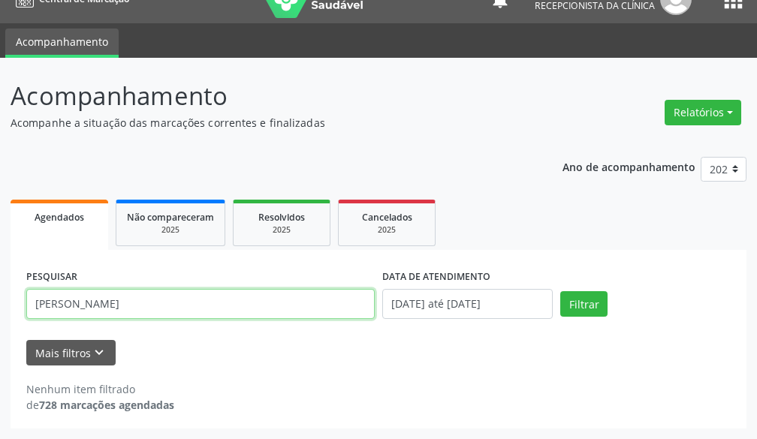
drag, startPoint x: 138, startPoint y: 294, endPoint x: 44, endPoint y: 319, distance: 97.9
click at [44, 319] on div "PESQUISAR [PERSON_NAME]" at bounding box center [201, 298] width 356 height 64
type input "G"
type input "[PERSON_NAME]"
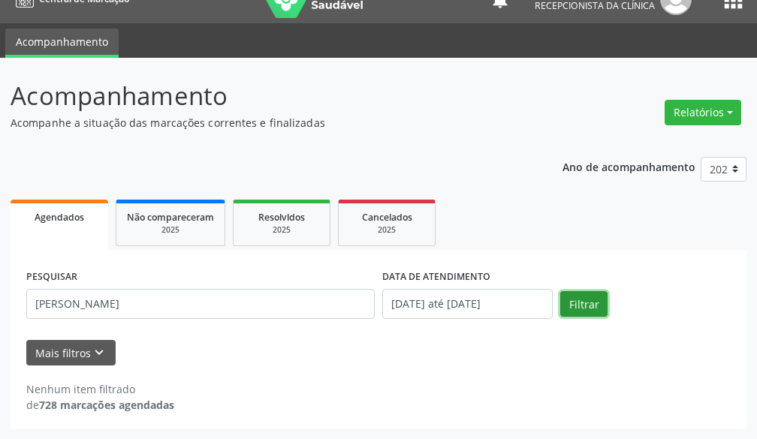
click at [587, 306] on button "Filtrar" at bounding box center [583, 304] width 47 height 26
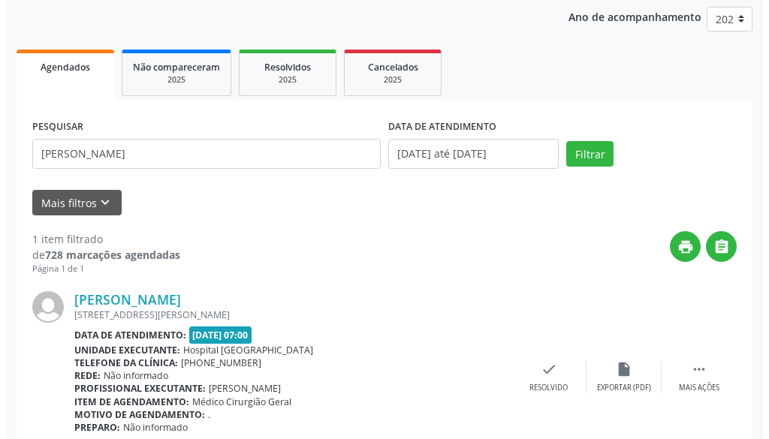
scroll to position [240, 0]
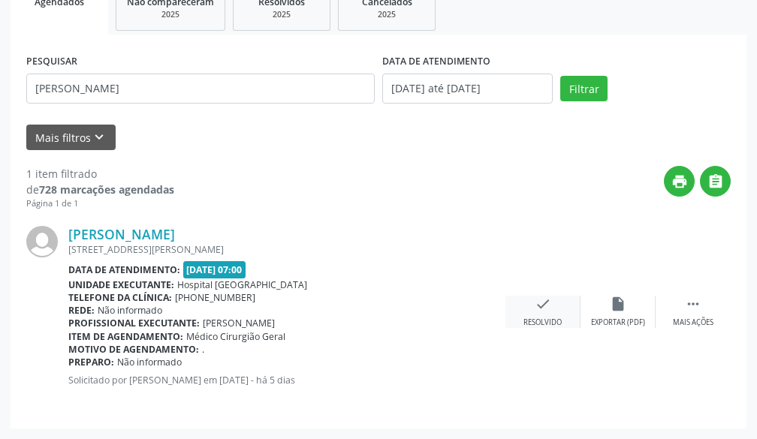
click at [548, 308] on icon "check" at bounding box center [543, 304] width 17 height 17
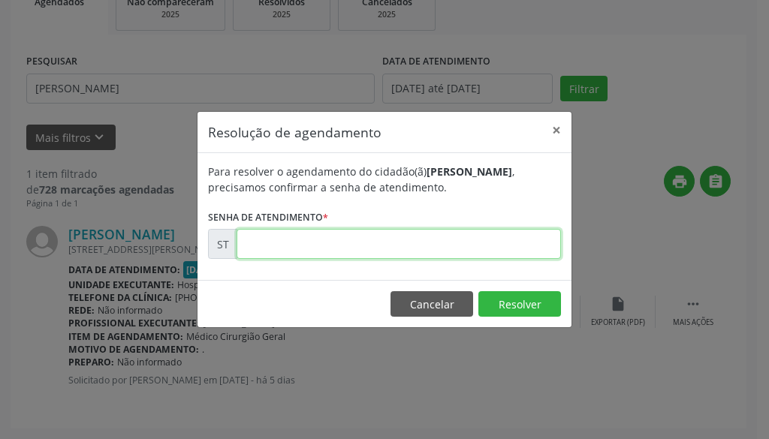
click at [506, 251] on input "text" at bounding box center [399, 244] width 325 height 30
type input "00026445"
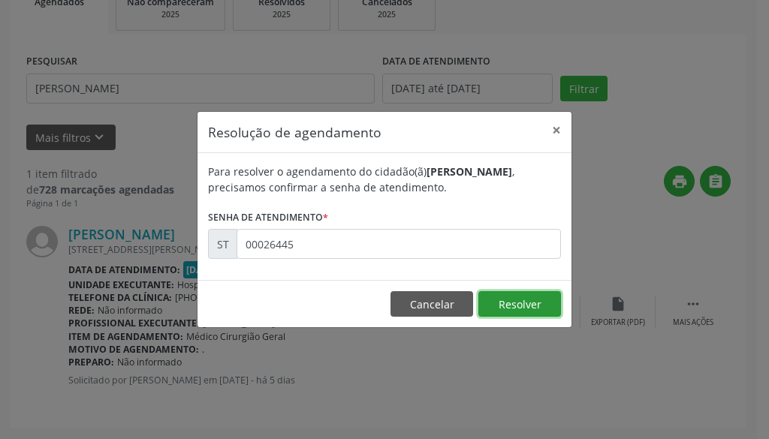
click at [539, 307] on button "Resolver" at bounding box center [520, 304] width 83 height 26
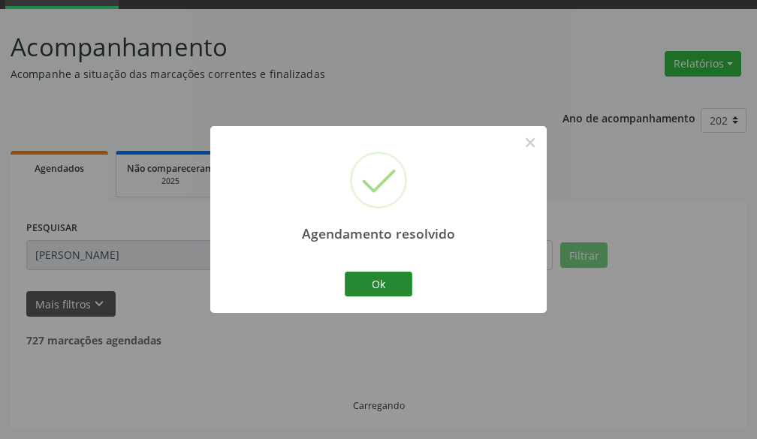
scroll to position [25, 0]
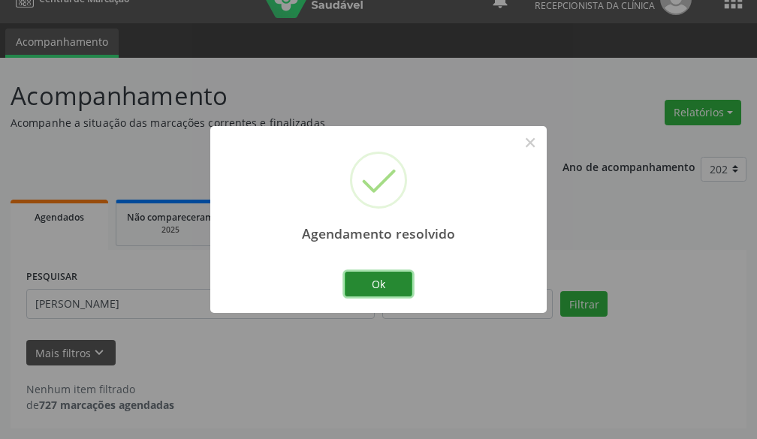
click at [382, 272] on button "Ok" at bounding box center [379, 285] width 68 height 26
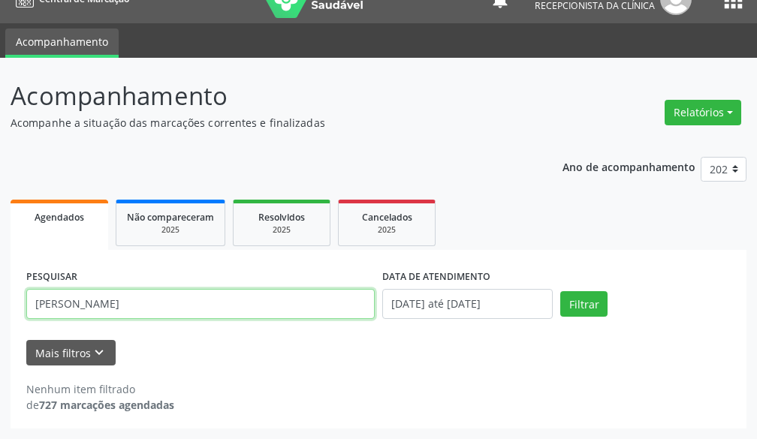
drag, startPoint x: 180, startPoint y: 302, endPoint x: 2, endPoint y: 319, distance: 178.1
click at [2, 319] on div "Acompanhamento Acompanhe a situação das marcações correntes e finalizadas Relat…" at bounding box center [378, 249] width 757 height 382
type input "[PERSON_NAME]"
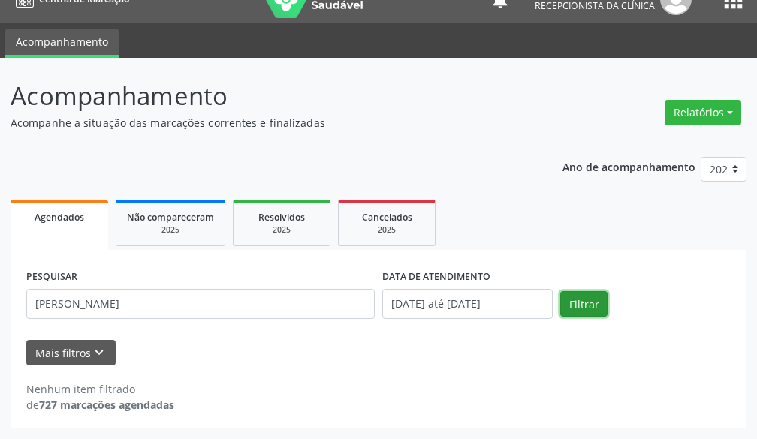
click at [574, 293] on button "Filtrar" at bounding box center [583, 304] width 47 height 26
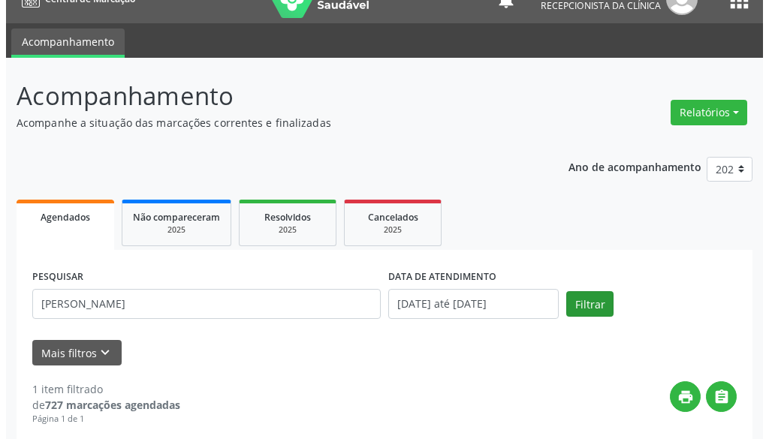
scroll to position [175, 0]
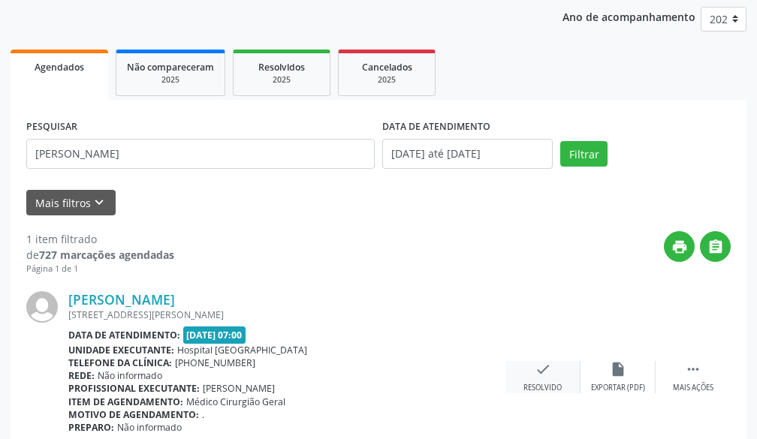
click at [542, 366] on icon "check" at bounding box center [543, 369] width 17 height 17
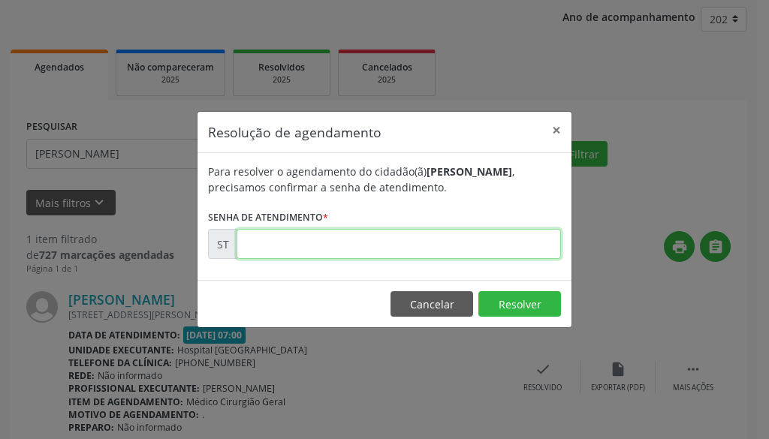
click at [528, 245] on input "text" at bounding box center [399, 244] width 325 height 30
type input "00026256"
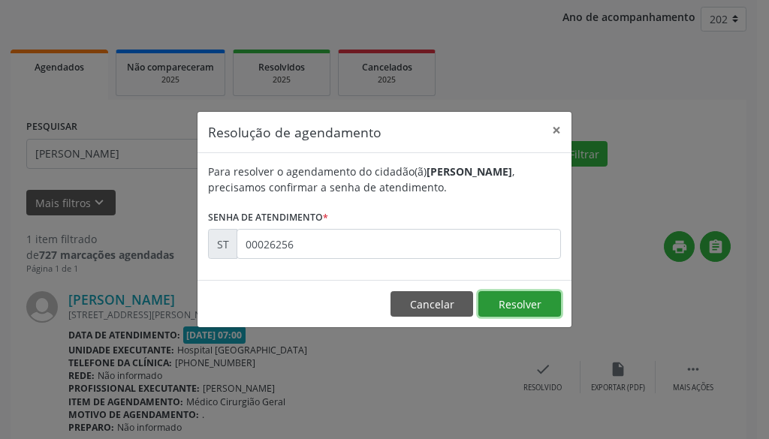
click at [506, 302] on button "Resolver" at bounding box center [520, 304] width 83 height 26
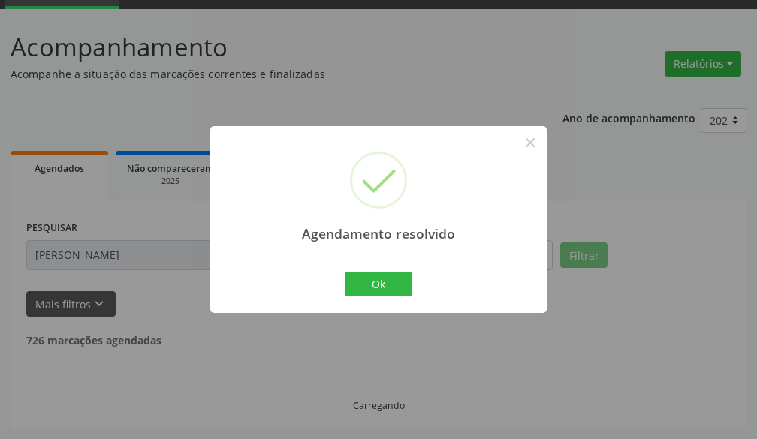
scroll to position [25, 0]
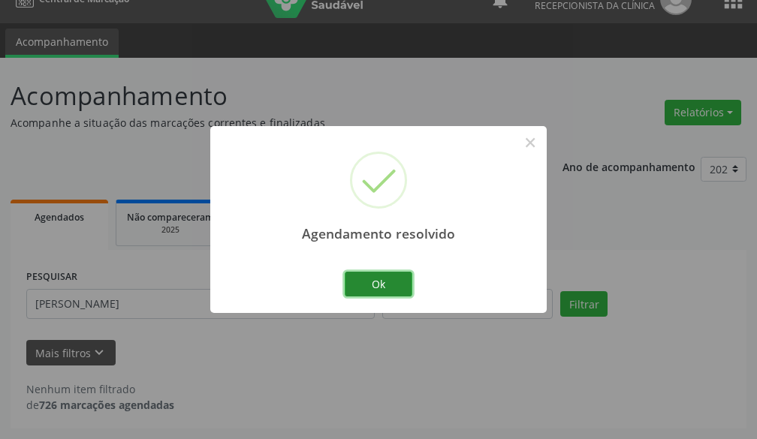
click at [410, 282] on button "Ok" at bounding box center [379, 285] width 68 height 26
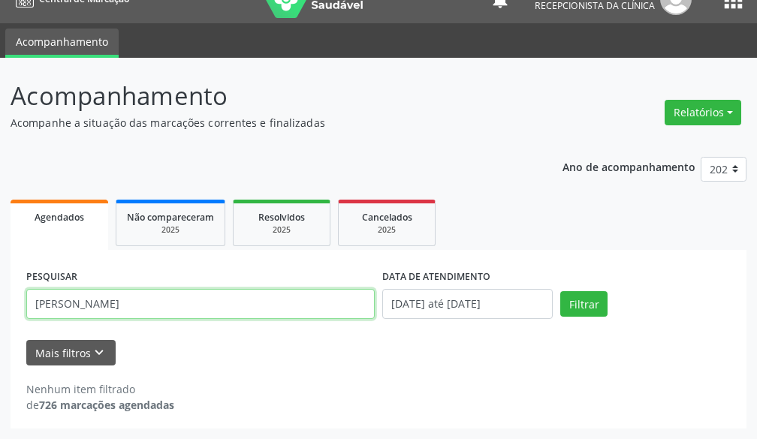
drag, startPoint x: 158, startPoint y: 304, endPoint x: 0, endPoint y: 317, distance: 158.3
click at [0, 317] on div "Acompanhamento Acompanhe a situação das marcações correntes e finalizadas Relat…" at bounding box center [378, 249] width 757 height 382
type input "[PERSON_NAME]"
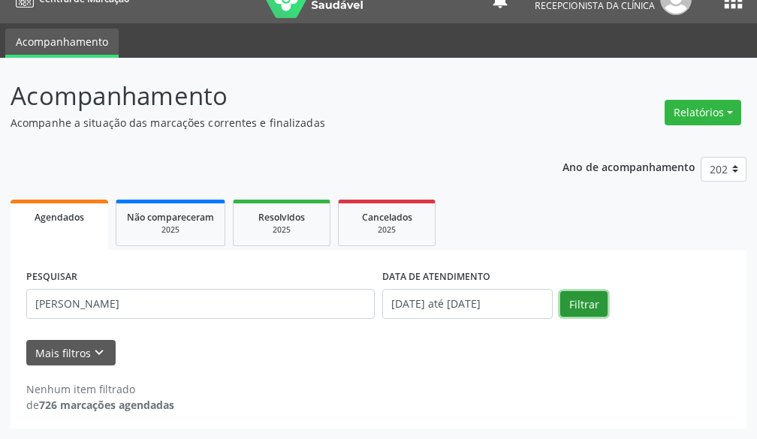
click at [575, 294] on button "Filtrar" at bounding box center [583, 304] width 47 height 26
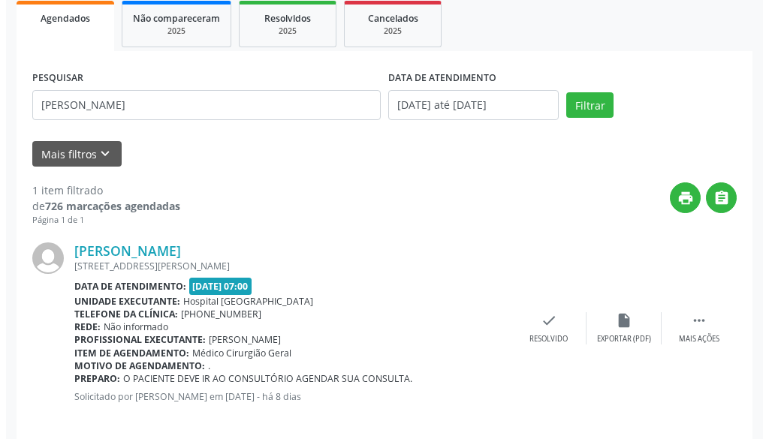
scroll to position [240, 0]
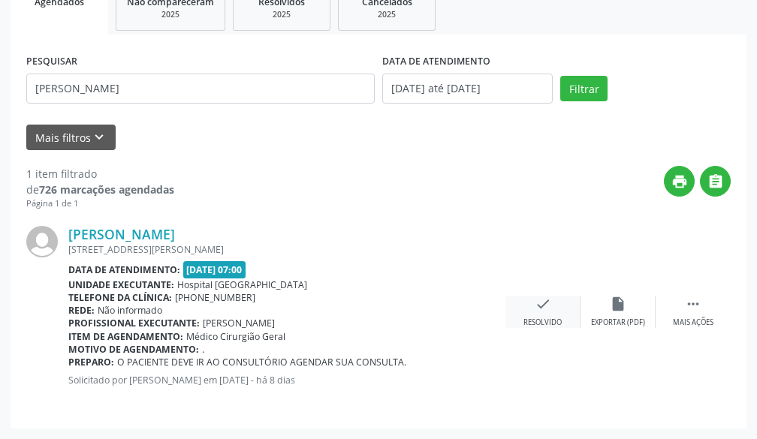
click at [524, 304] on div "check Resolvido" at bounding box center [543, 312] width 75 height 32
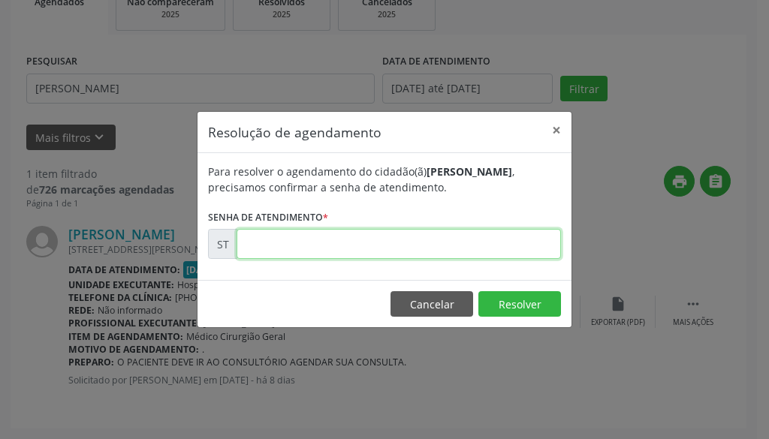
click at [514, 247] on input "text" at bounding box center [399, 244] width 325 height 30
type input "00024975"
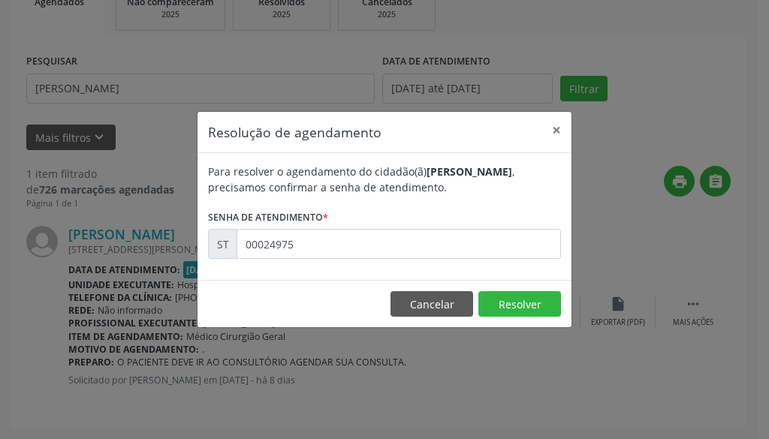
click at [522, 323] on footer "Cancelar Resolver" at bounding box center [385, 303] width 374 height 47
click at [514, 313] on button "Resolver" at bounding box center [520, 304] width 83 height 26
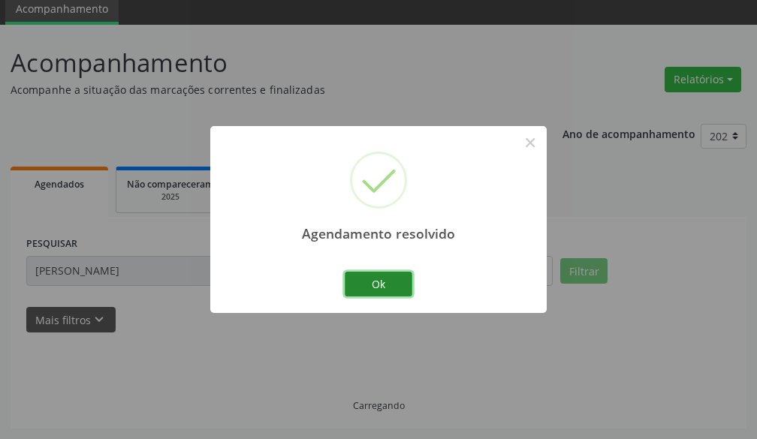
scroll to position [74, 0]
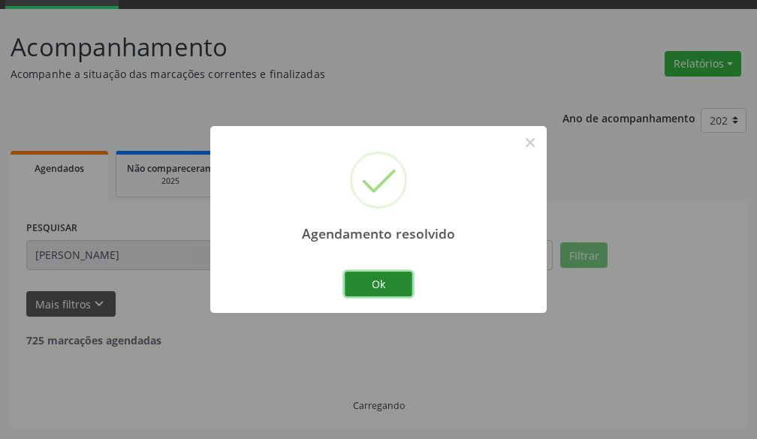
click at [381, 289] on button "Ok" at bounding box center [379, 285] width 68 height 26
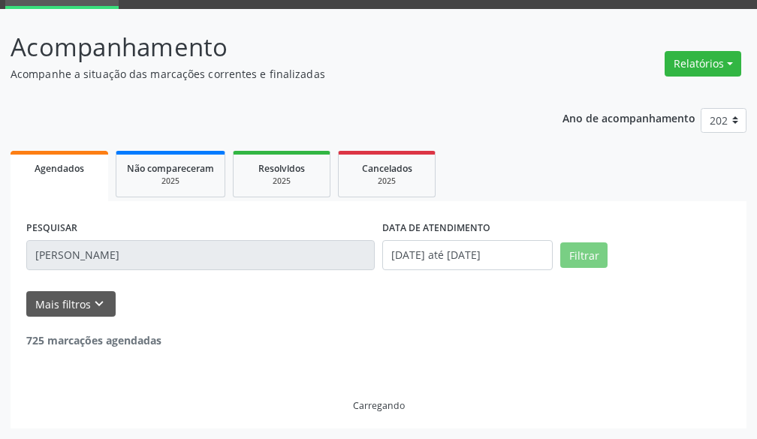
scroll to position [25, 0]
